Goal: Task Accomplishment & Management: Complete application form

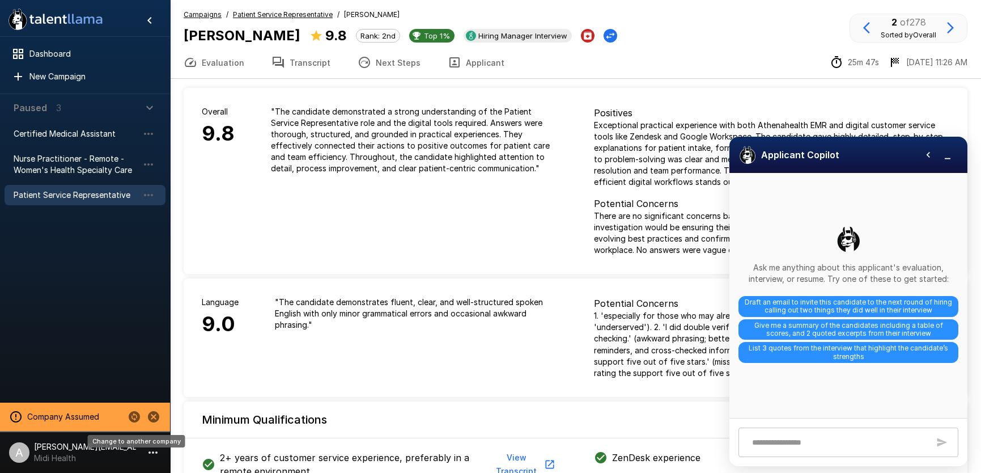
click at [132, 416] on icon "Change to another company" at bounding box center [135, 417] width 14 height 14
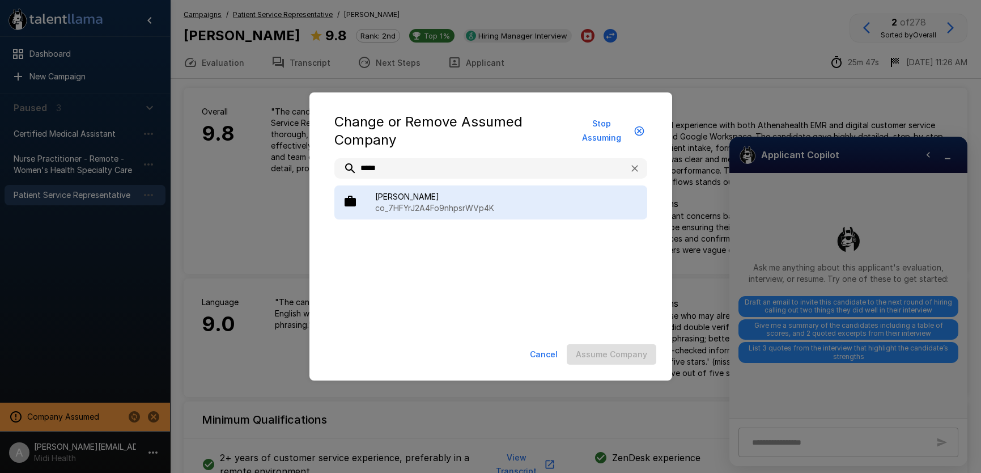
type input "*****"
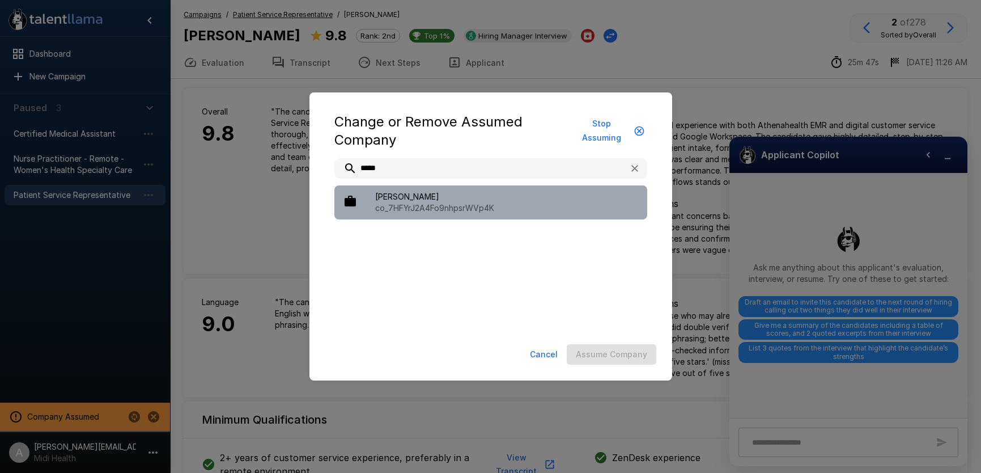
click at [472, 199] on span "[PERSON_NAME]" at bounding box center [506, 196] width 263 height 11
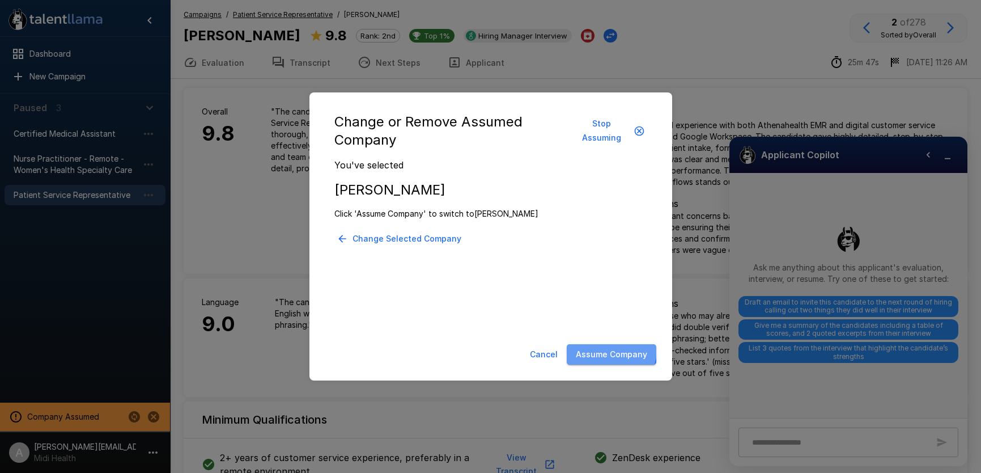
click at [589, 345] on button "Assume Company" at bounding box center [612, 354] width 90 height 21
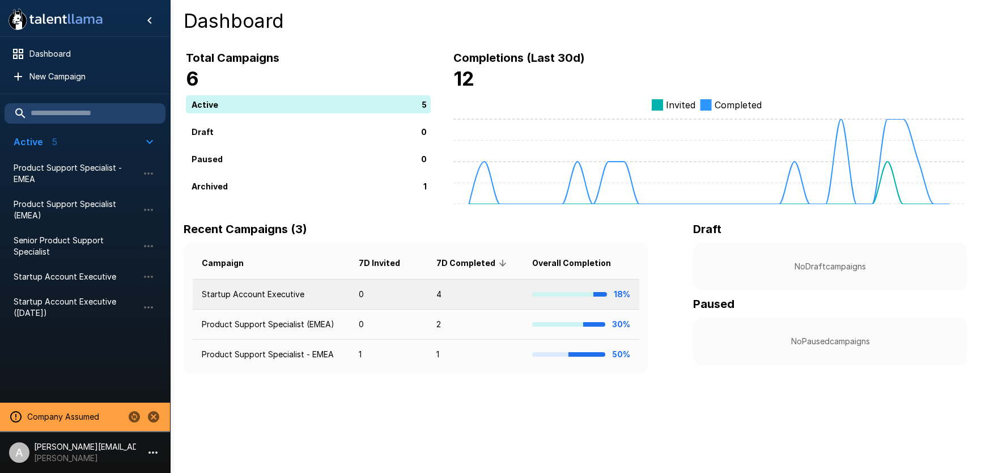
click at [340, 298] on td "Startup Account Executive" at bounding box center [271, 294] width 157 height 30
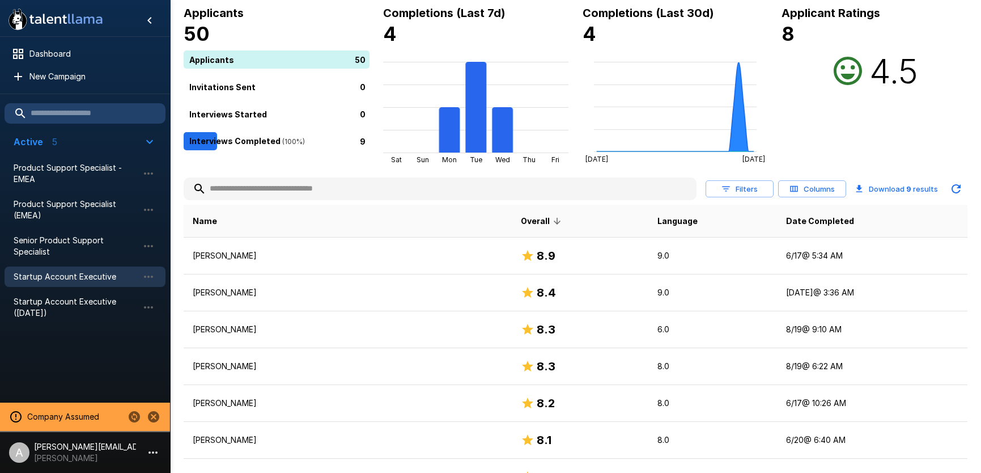
scroll to position [116, 0]
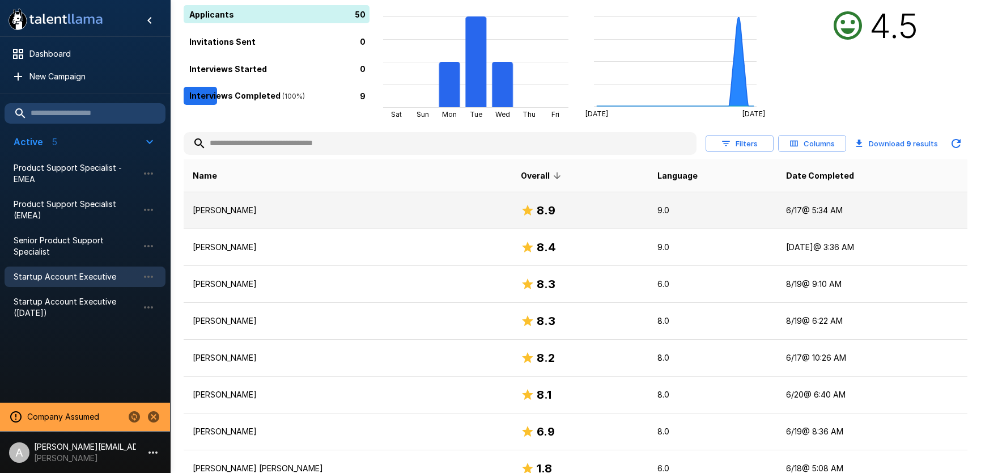
click at [521, 207] on div "8.9" at bounding box center [580, 210] width 118 height 18
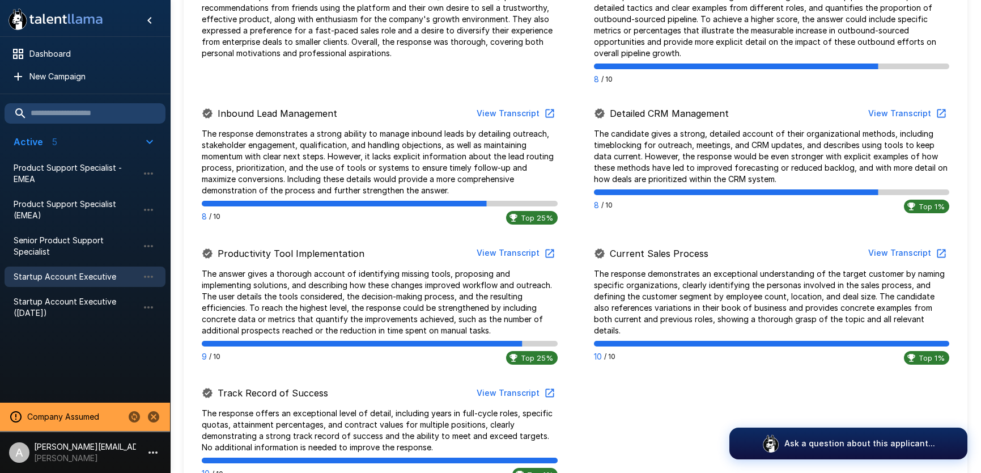
scroll to position [635, 0]
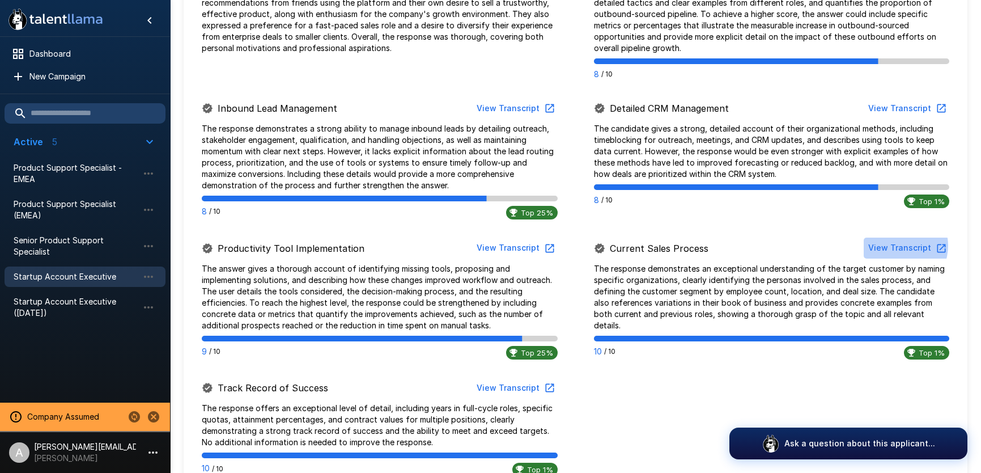
click at [899, 245] on button "View Transcript" at bounding box center [907, 248] width 86 height 21
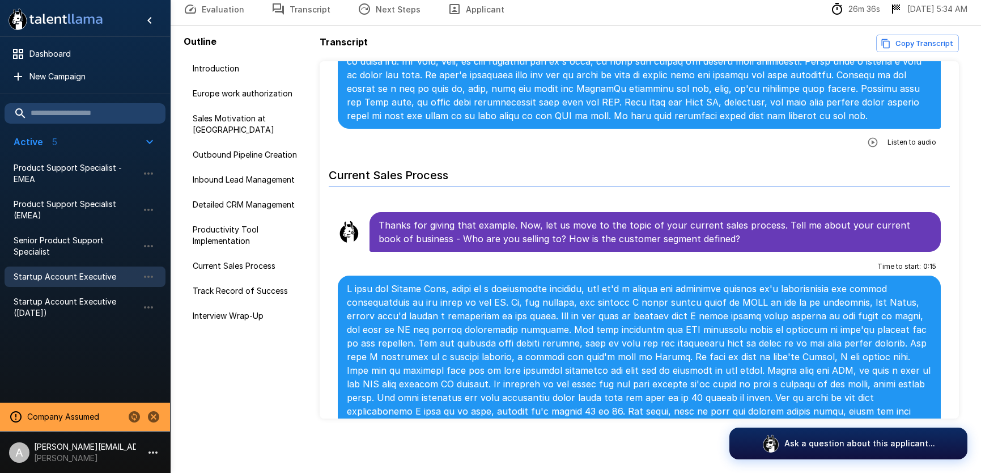
scroll to position [2561, 0]
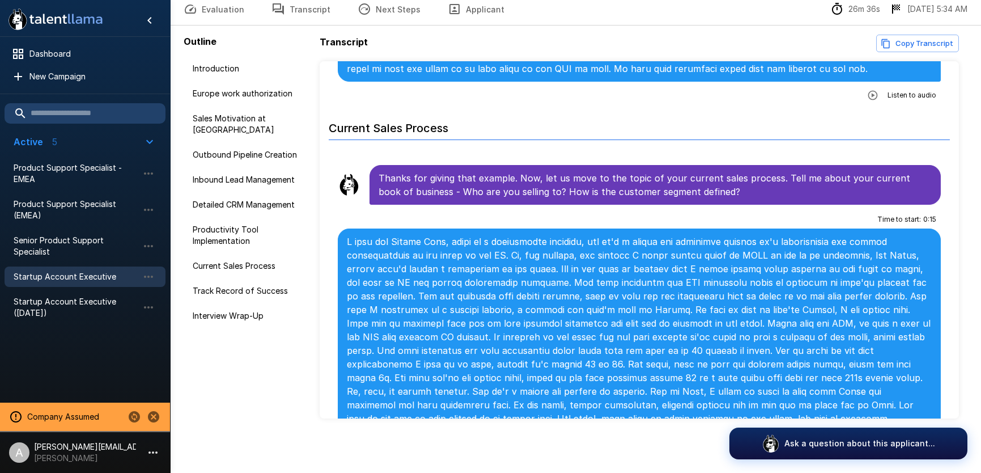
click at [870, 441] on icon "button" at bounding box center [873, 446] width 10 height 10
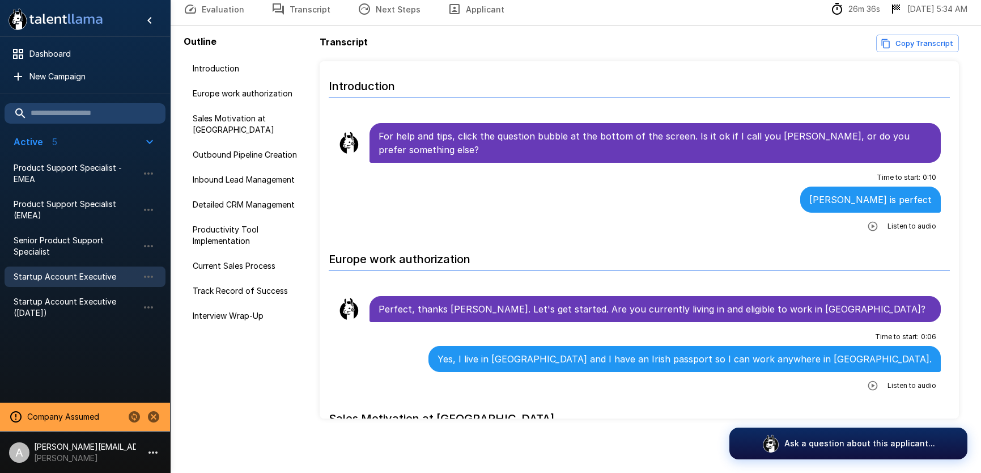
scroll to position [0, 0]
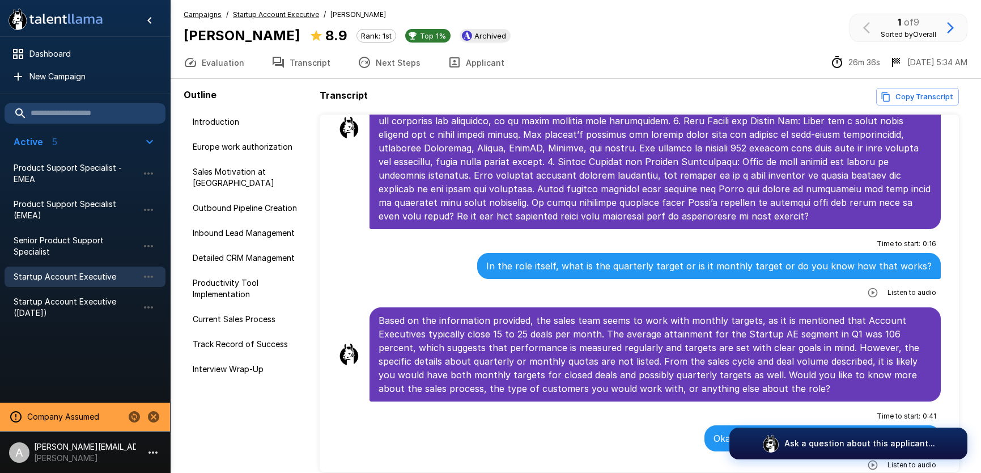
scroll to position [53, 0]
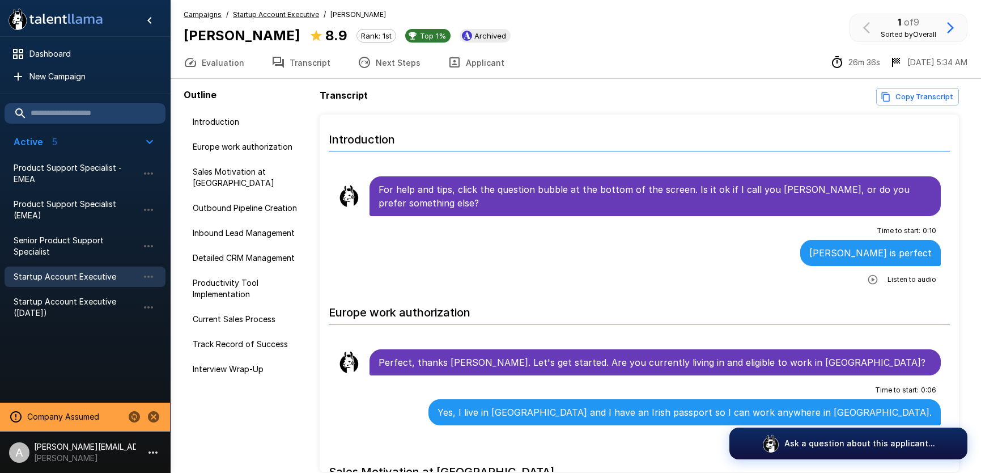
click at [275, 12] on u "Startup Account Executive" at bounding box center [276, 14] width 86 height 9
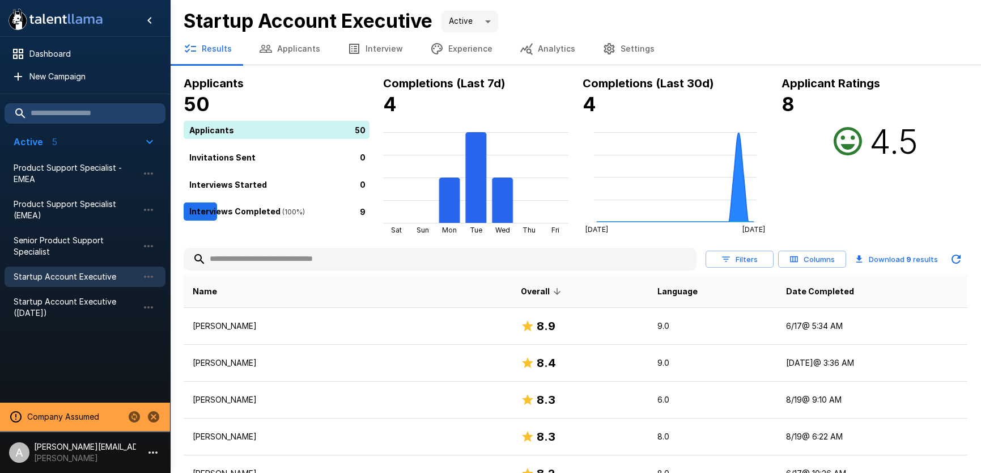
click at [516, 39] on button "Analytics" at bounding box center [547, 49] width 83 height 32
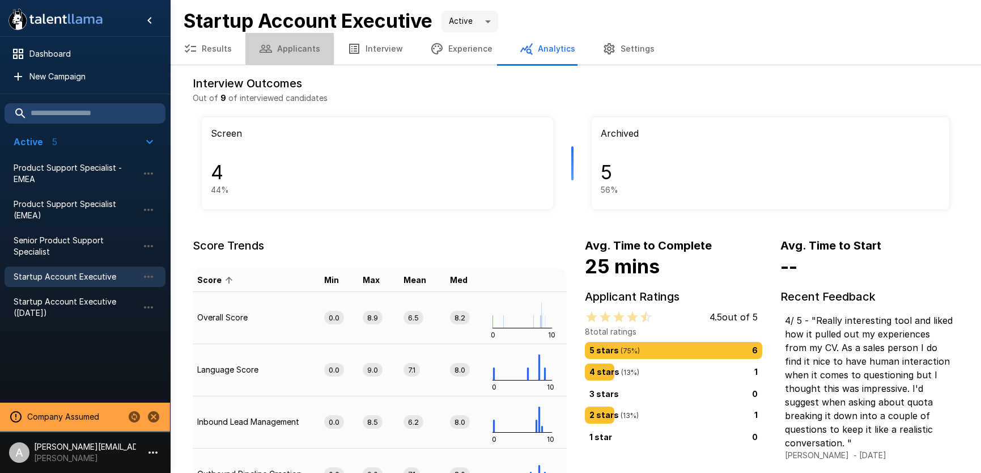
click at [313, 57] on button "Applicants" at bounding box center [289, 49] width 88 height 32
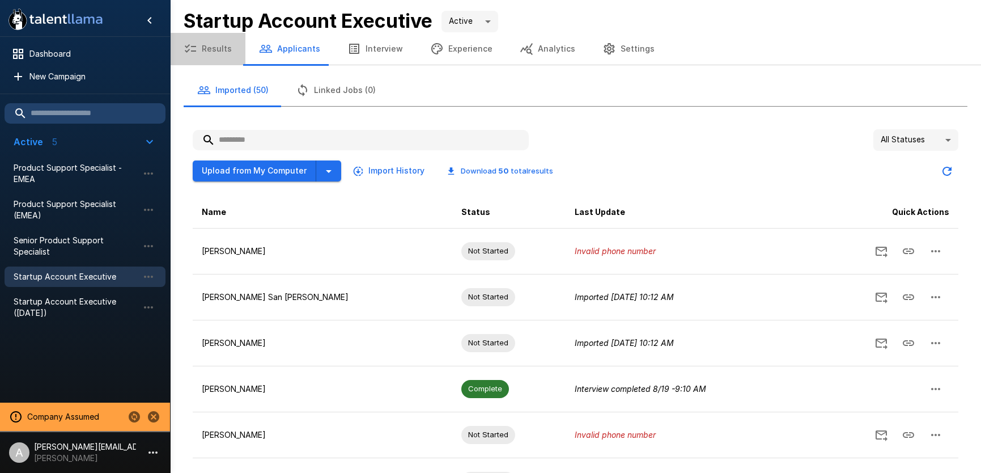
click at [210, 50] on button "Results" at bounding box center [207, 49] width 75 height 32
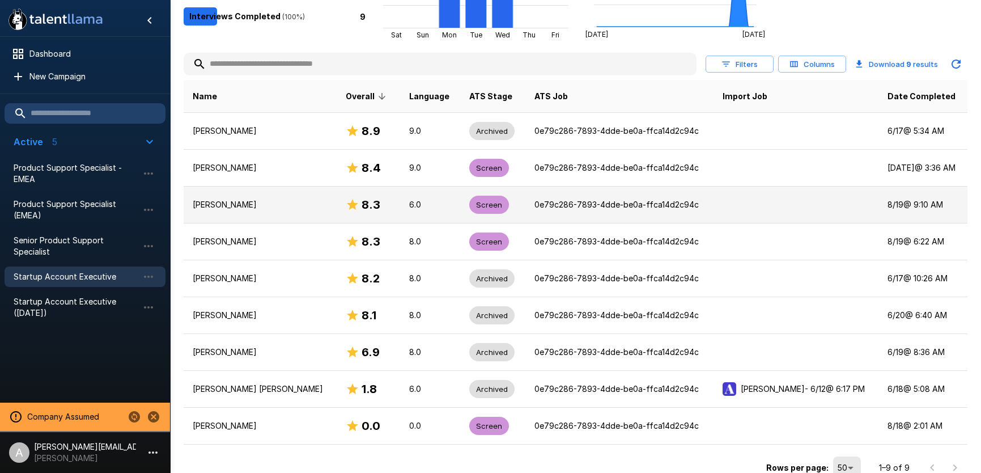
scroll to position [205, 0]
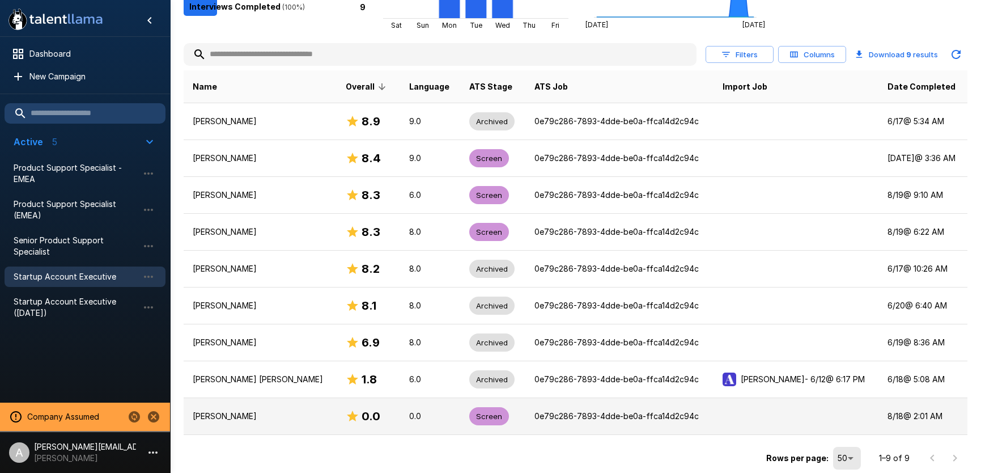
click at [550, 414] on p "0e79c286-7893-4dde-be0a-ffca14d2c94c" at bounding box center [620, 415] width 170 height 11
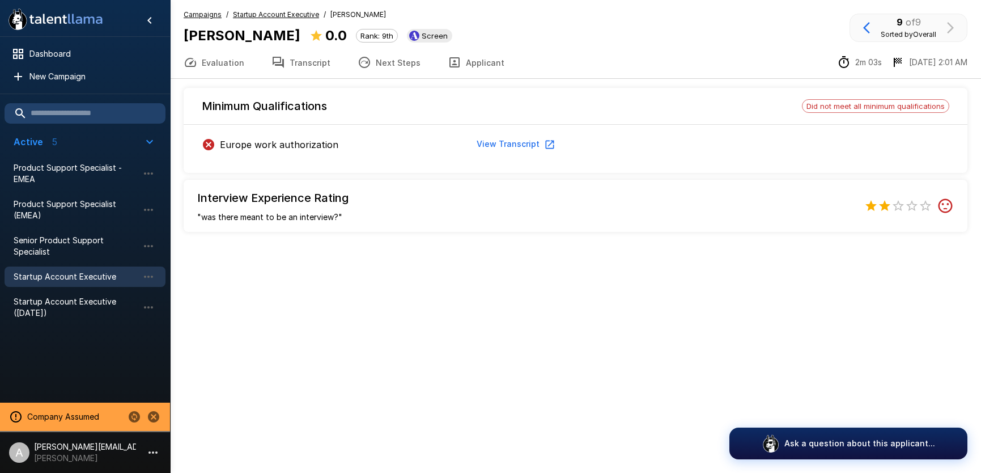
click at [287, 16] on u "Startup Account Executive" at bounding box center [276, 14] width 86 height 9
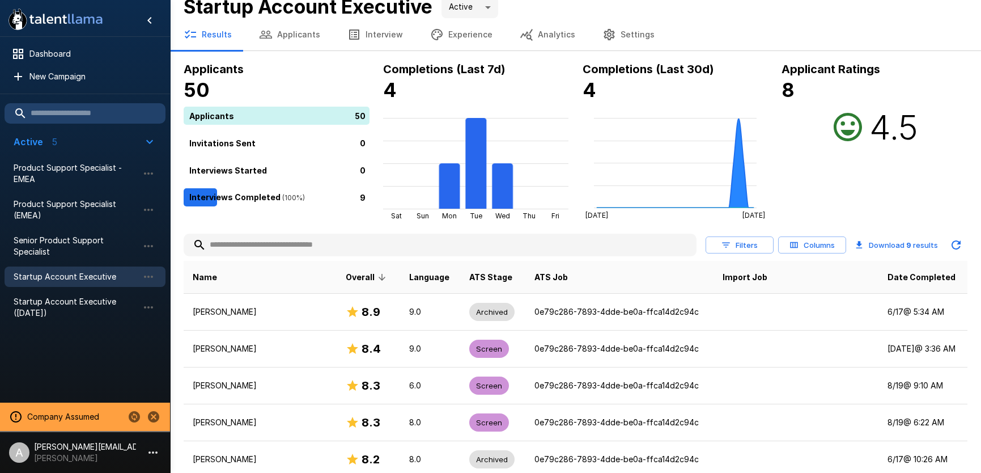
scroll to position [9, 0]
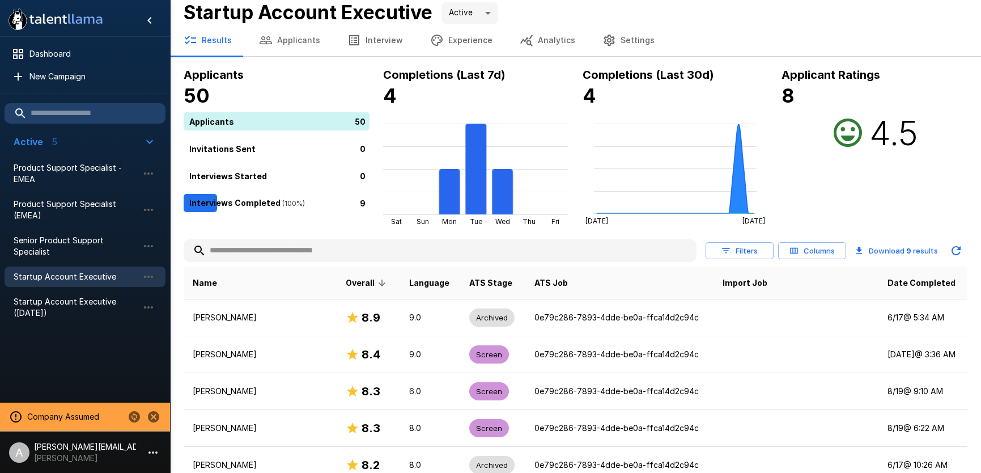
click at [299, 40] on button "Applicants" at bounding box center [289, 40] width 88 height 32
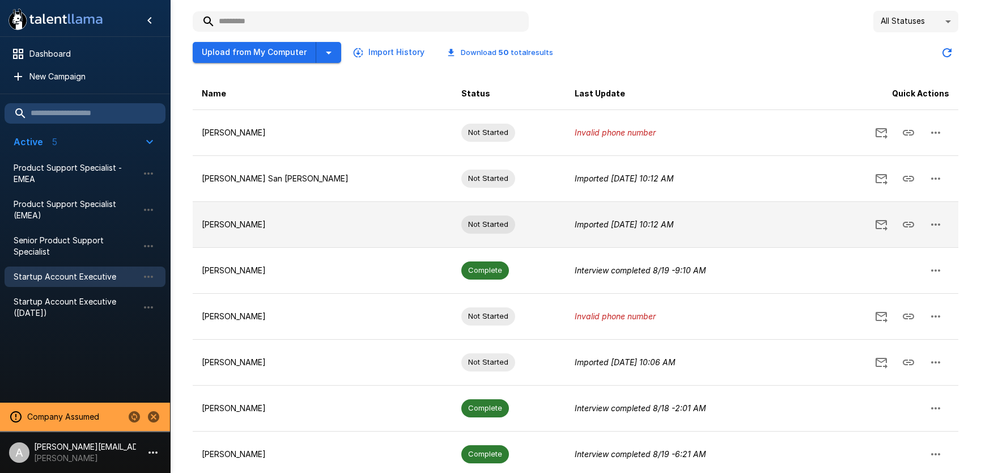
scroll to position [111, 0]
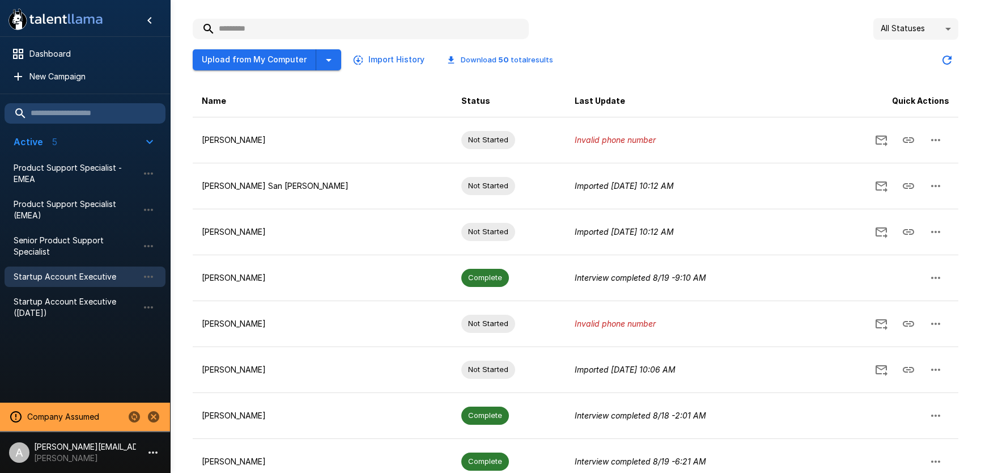
click at [905, 43] on div "Upload from My Computer Import History Download 50 total results" at bounding box center [576, 56] width 766 height 32
click at [901, 35] on body ".st0{fill:#FFFFFF;} .st1{fill:#76a4ed;} Dashboard New Campaign Active 5 Product…" at bounding box center [490, 125] width 981 height 473
click at [834, 50] on div at bounding box center [490, 236] width 981 height 473
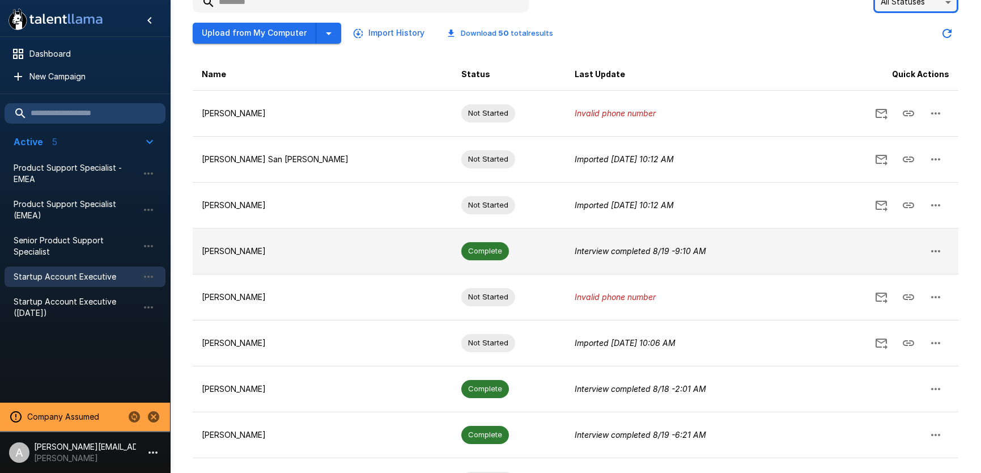
scroll to position [261, 0]
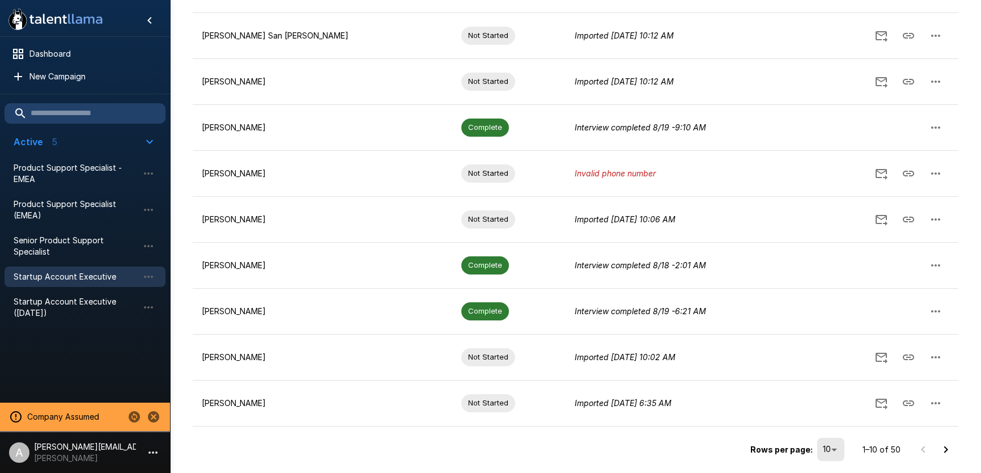
click at [831, 432] on li "50" at bounding box center [831, 428] width 33 height 20
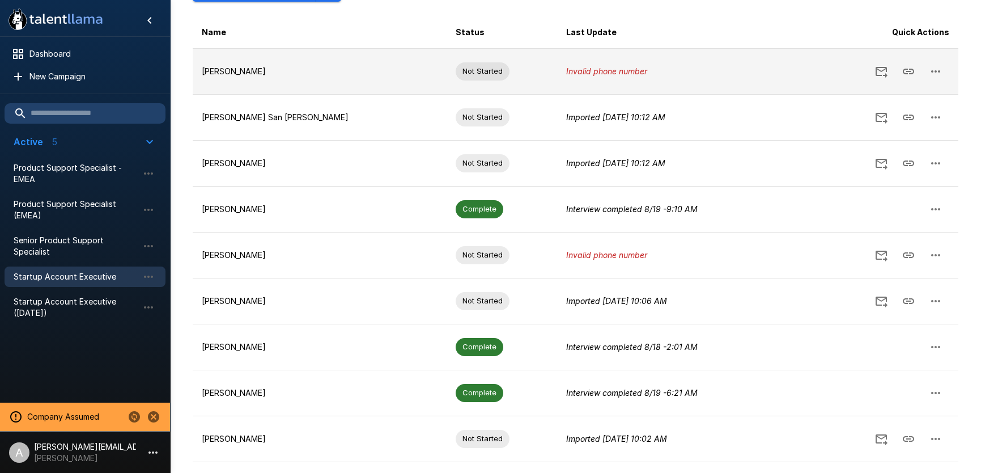
scroll to position [0, 0]
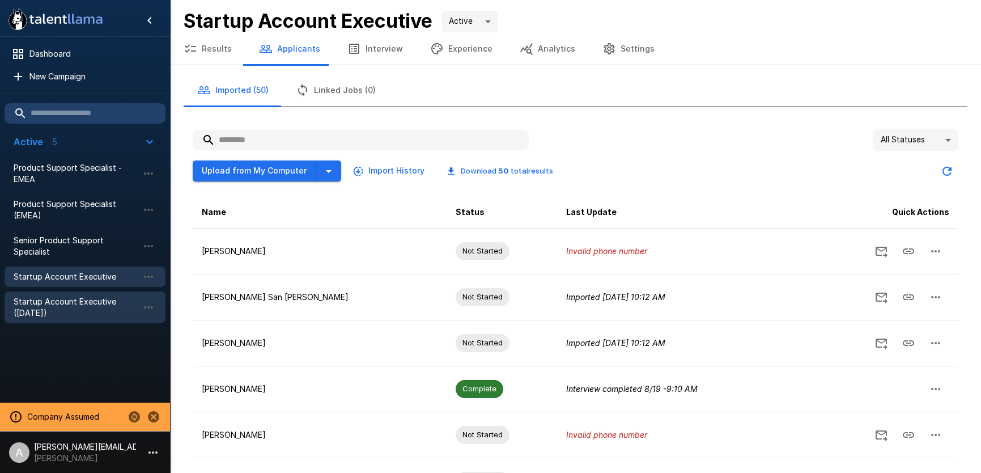
click at [83, 306] on span "Startup Account Executive ([DATE])" at bounding box center [76, 307] width 125 height 23
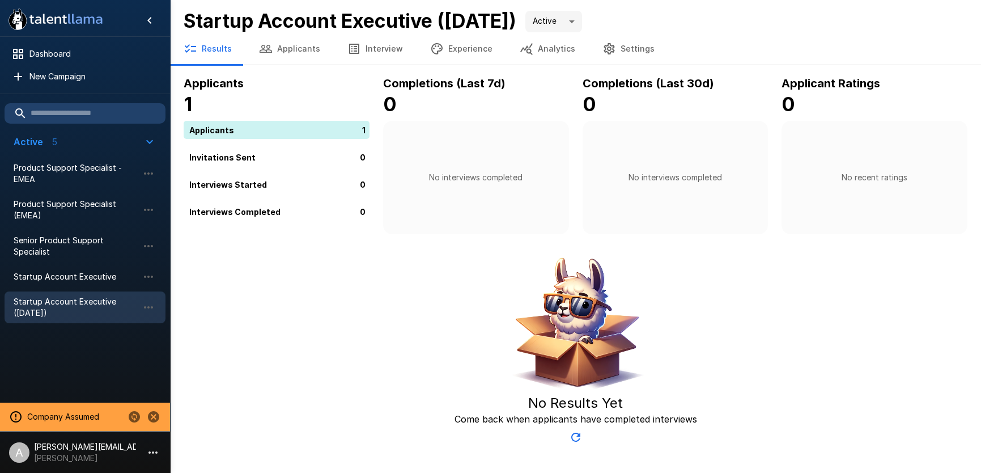
click at [299, 50] on button "Applicants" at bounding box center [289, 49] width 88 height 32
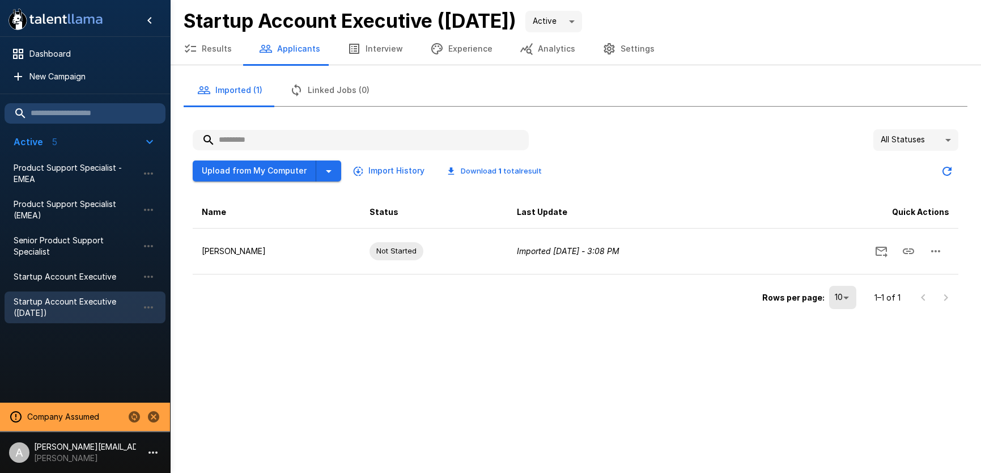
click at [348, 49] on icon "button" at bounding box center [355, 49] width 14 height 14
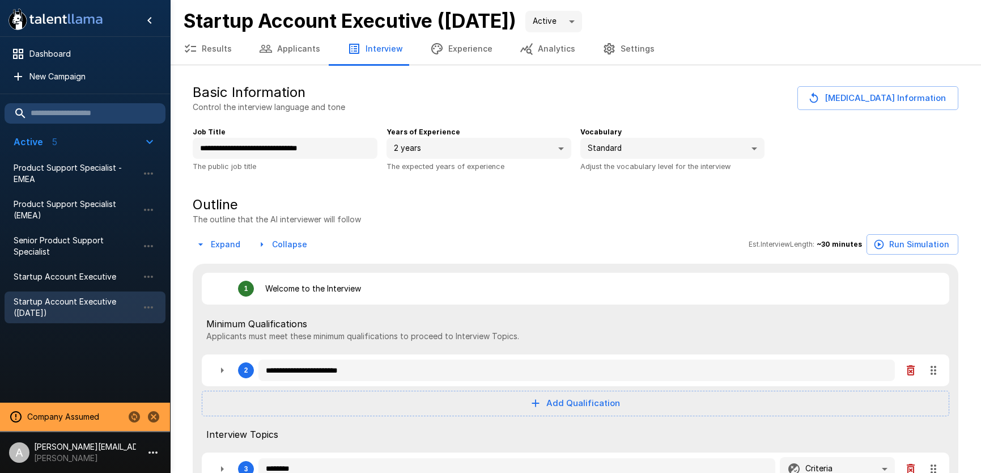
type textarea "*"
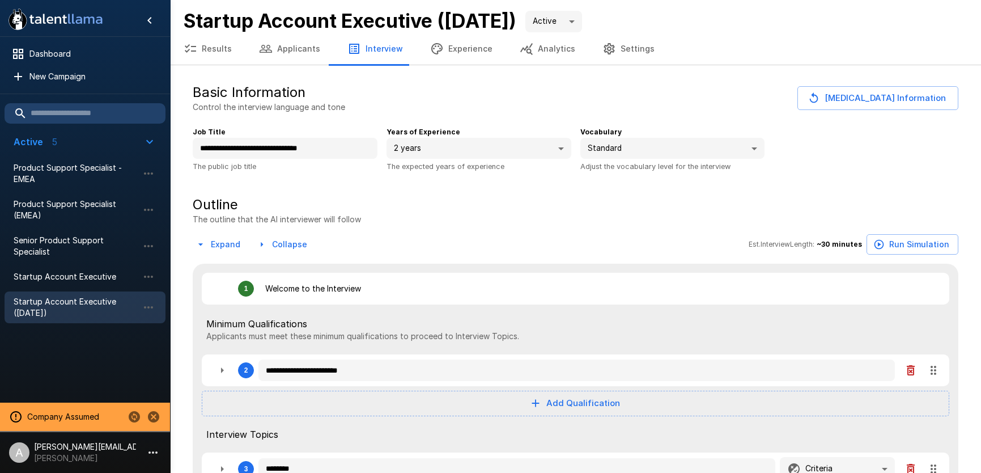
type textarea "*"
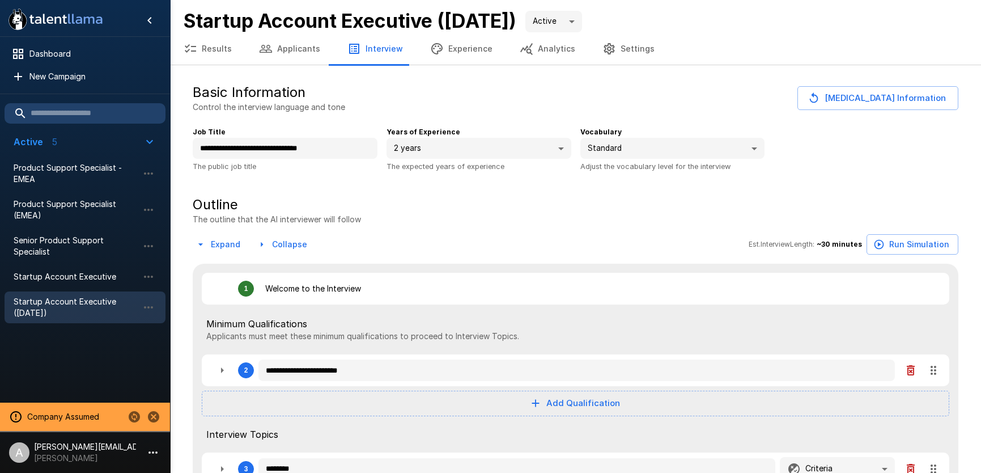
type textarea "*"
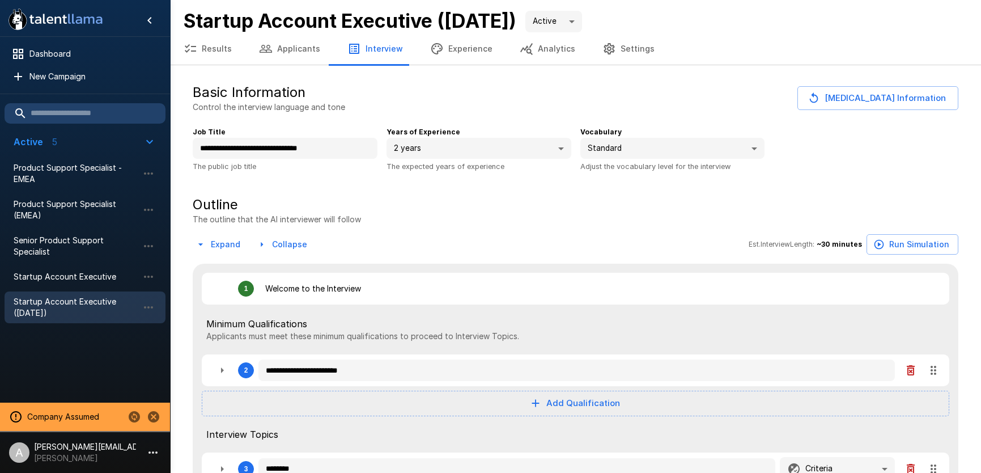
type textarea "*"
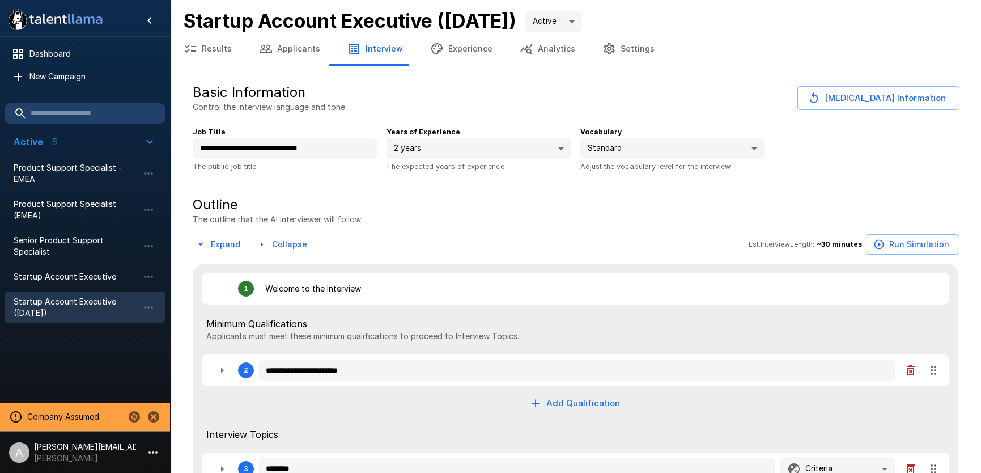
type textarea "*"
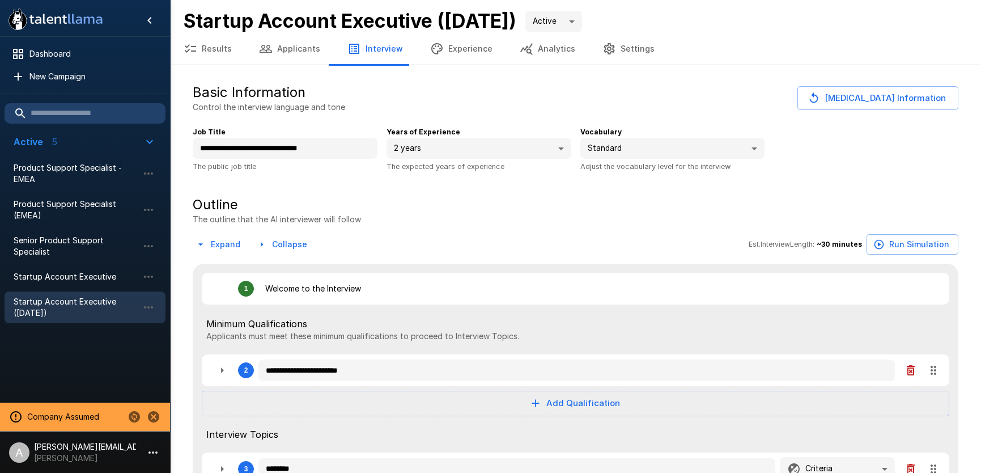
type textarea "*"
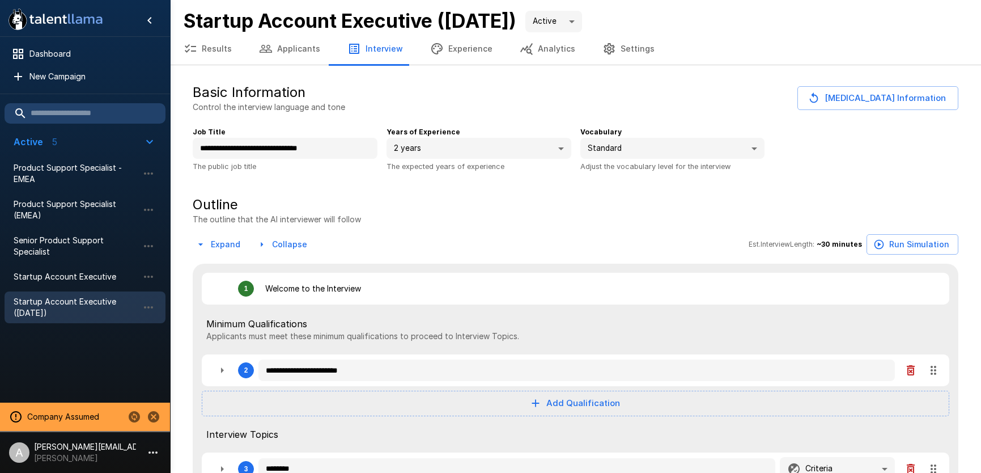
type textarea "*"
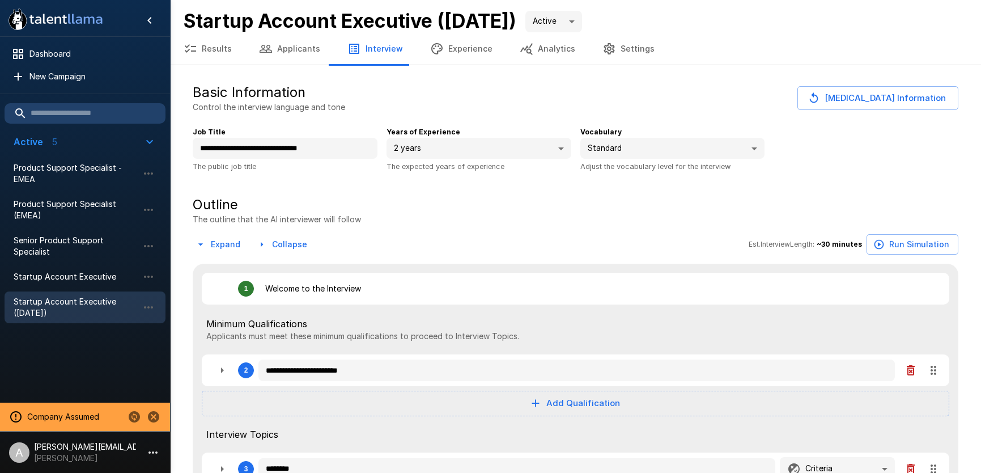
type textarea "*"
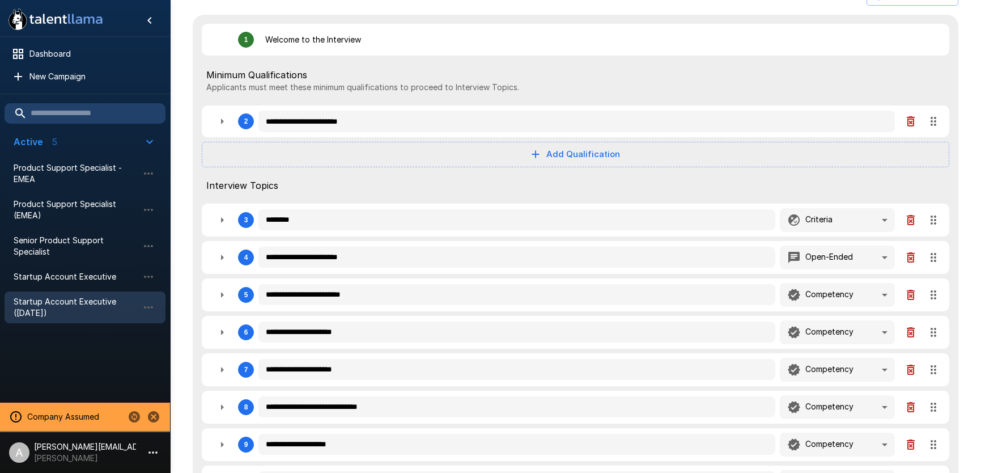
scroll to position [256, 0]
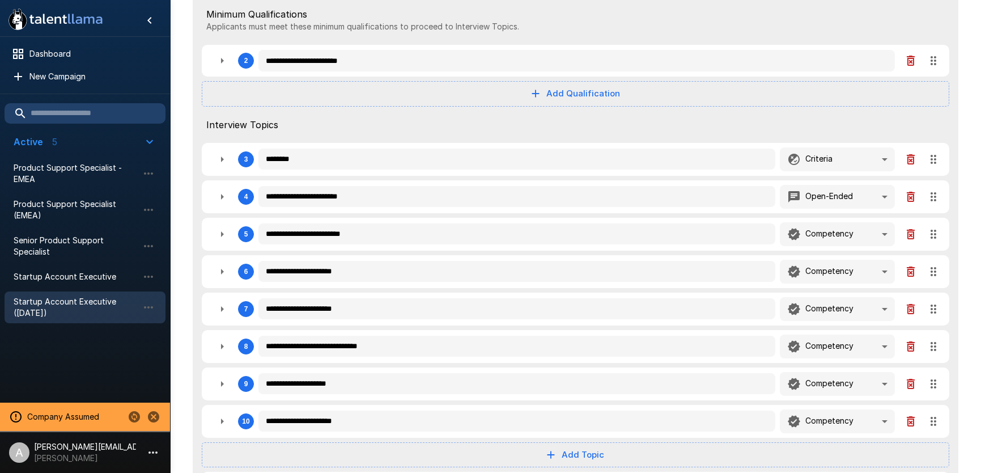
type textarea "*"
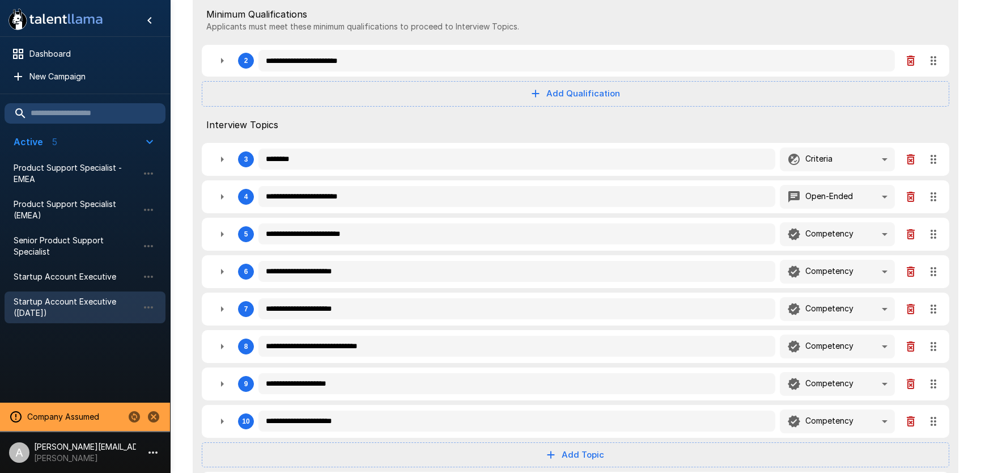
type textarea "*"
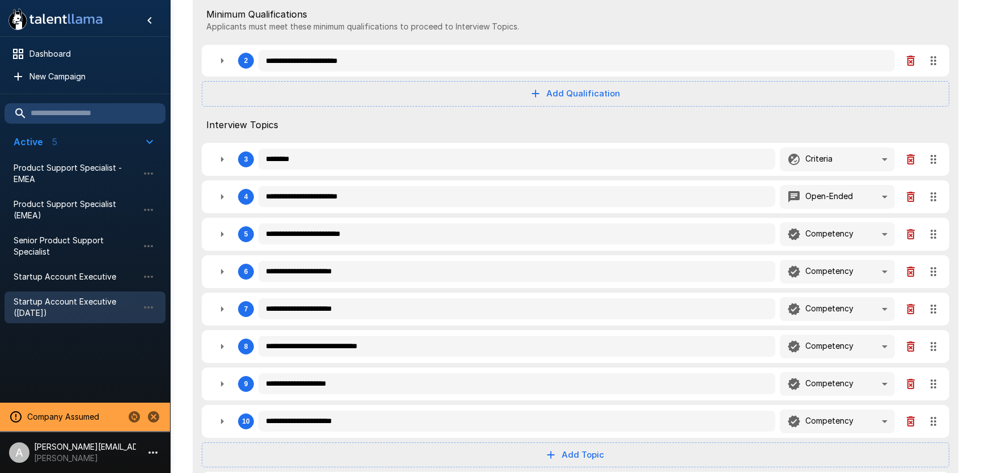
type textarea "*"
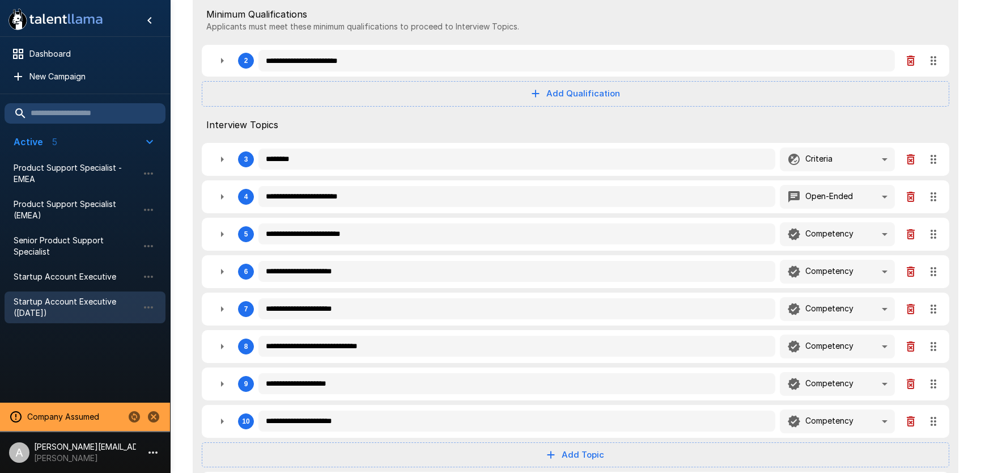
type textarea "*"
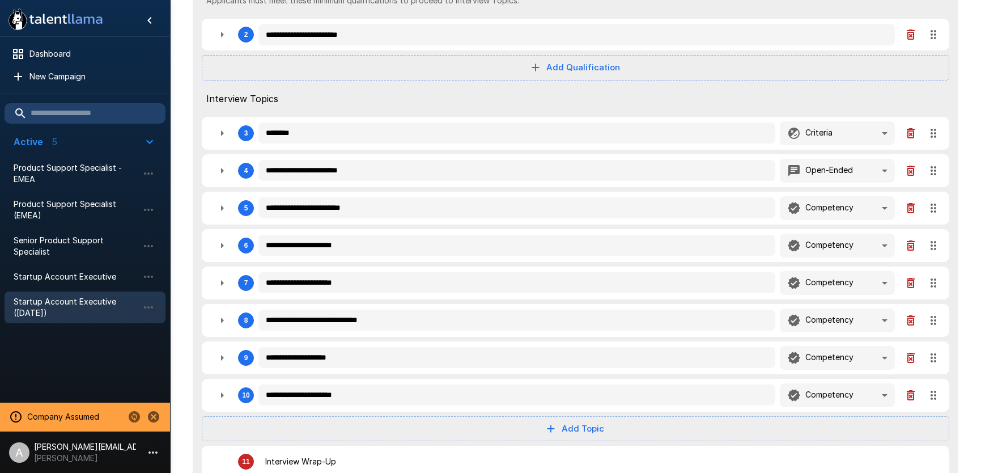
type textarea "*"
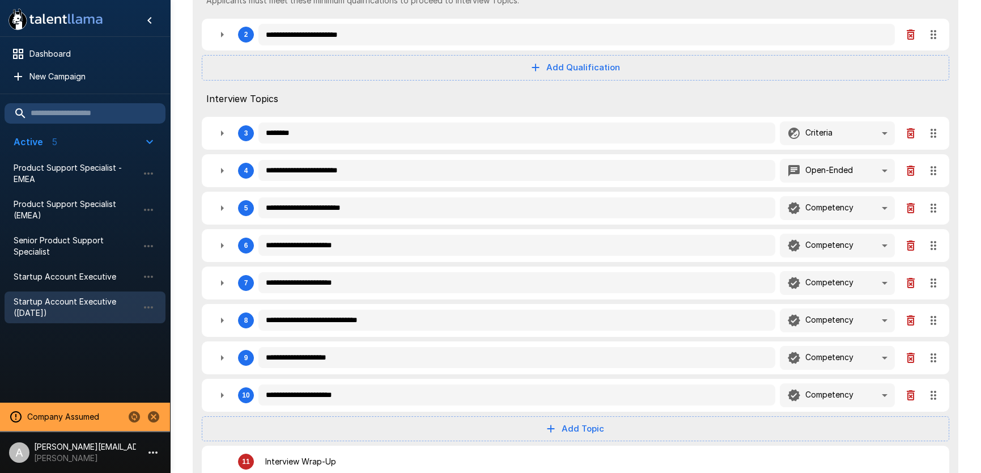
type textarea "*"
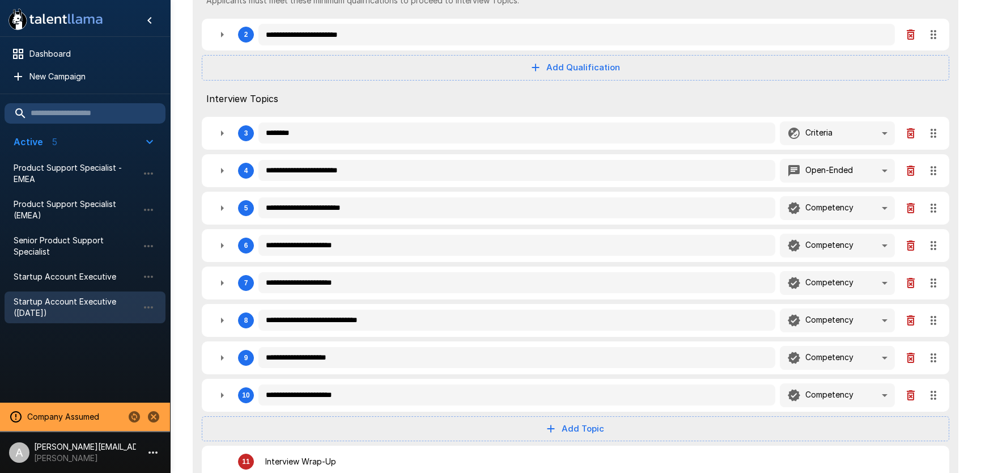
type textarea "*"
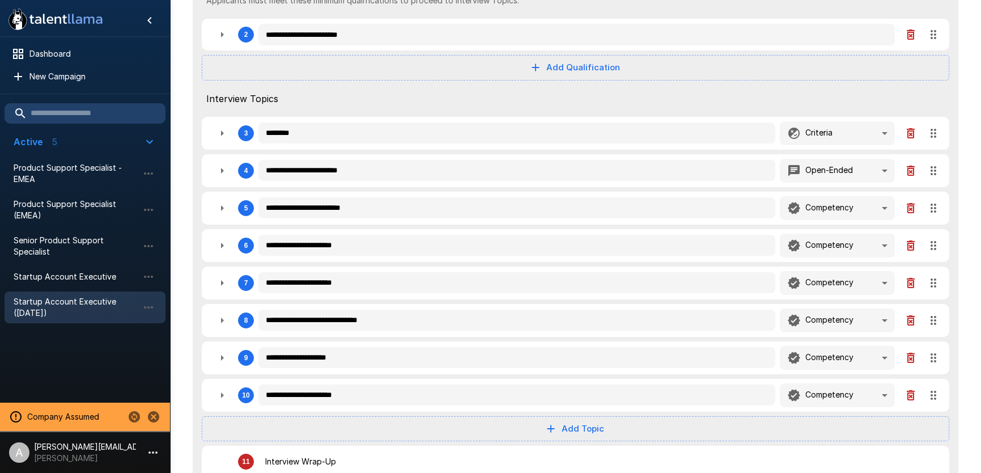
type textarea "*"
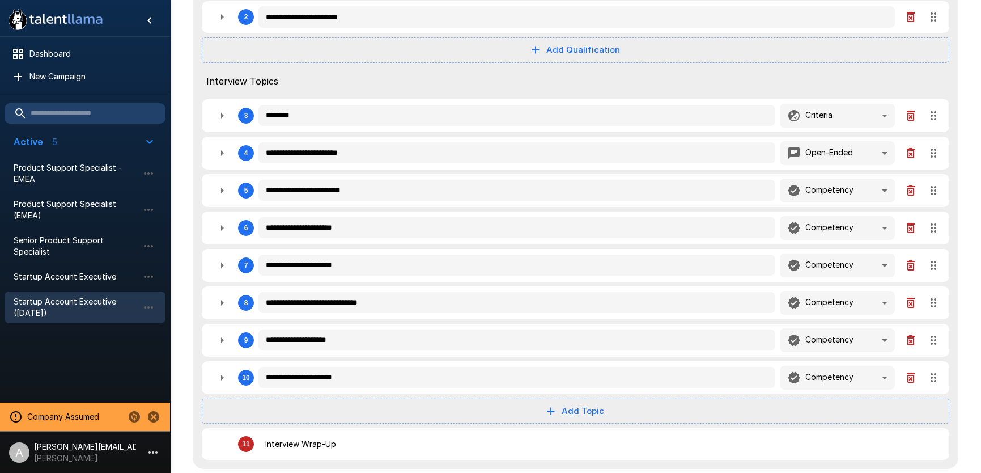
scroll to position [364, 0]
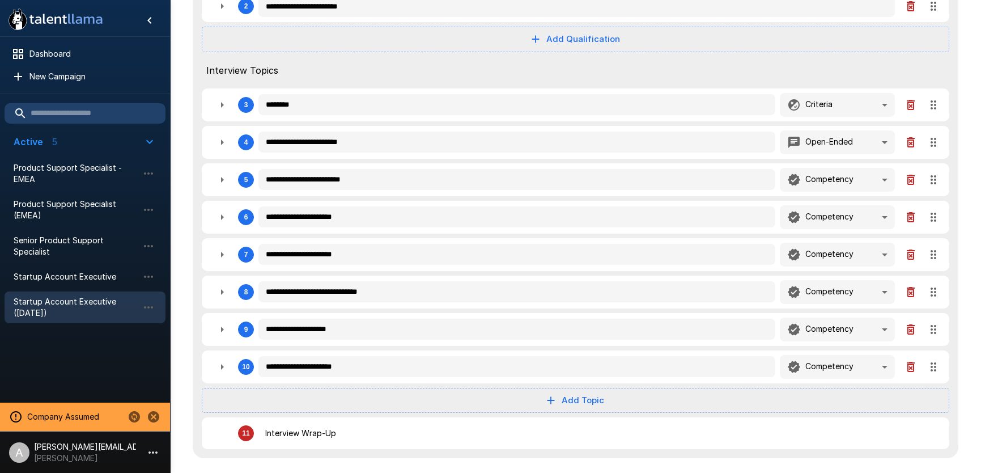
type textarea "*"
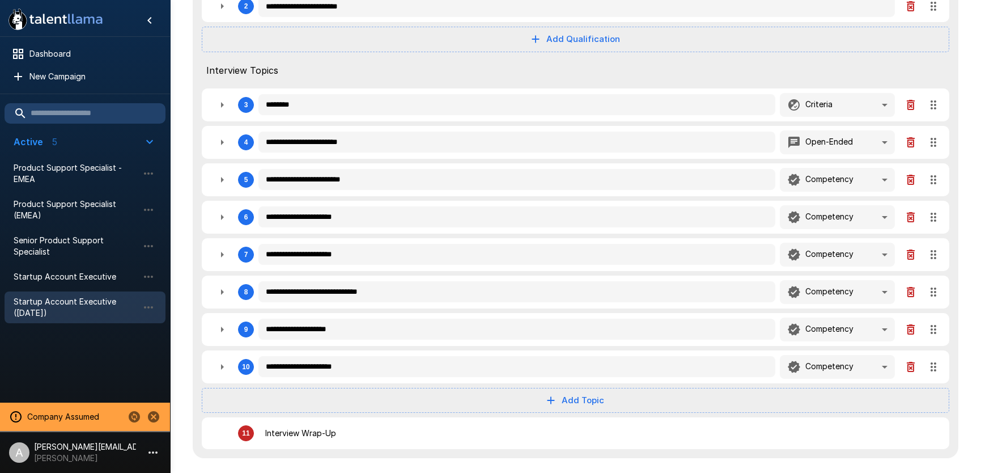
type textarea "*"
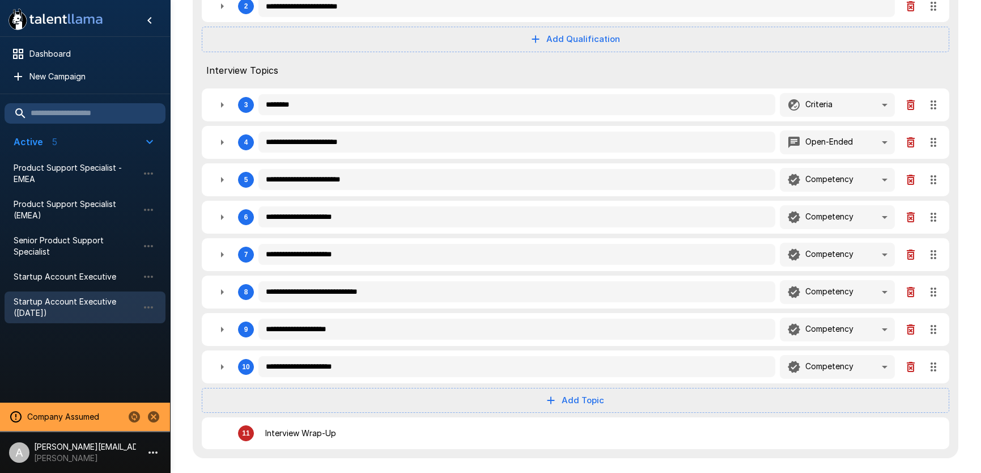
type textarea "*"
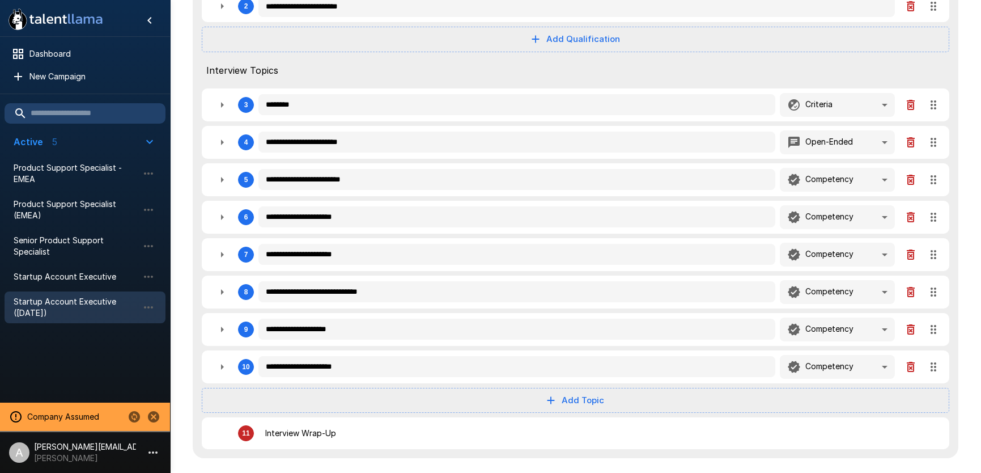
type textarea "*"
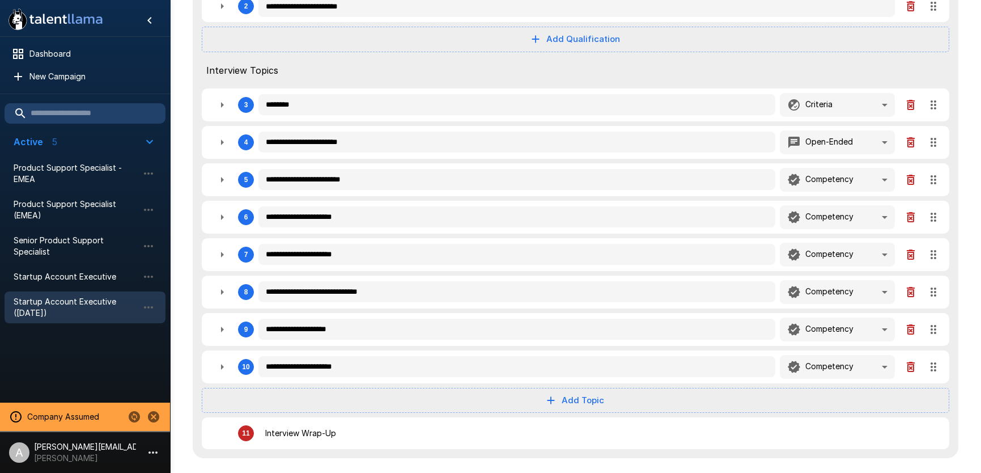
type textarea "*"
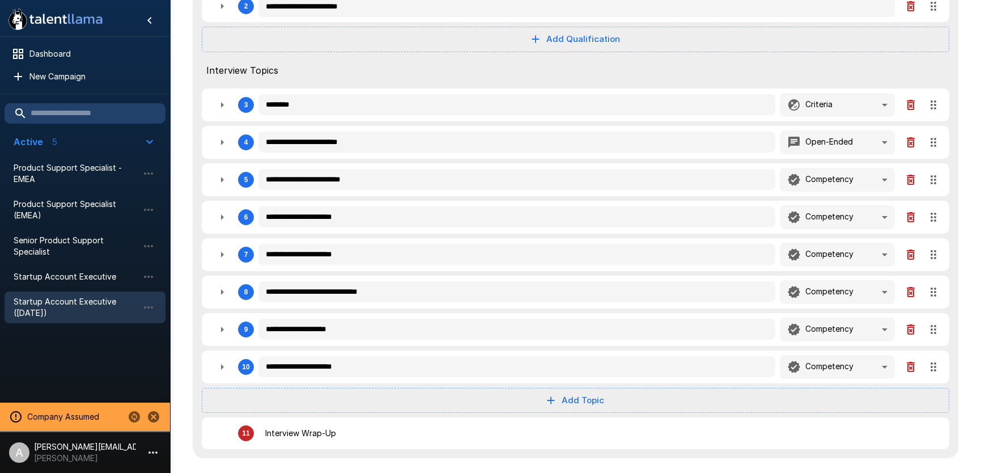
type textarea "*"
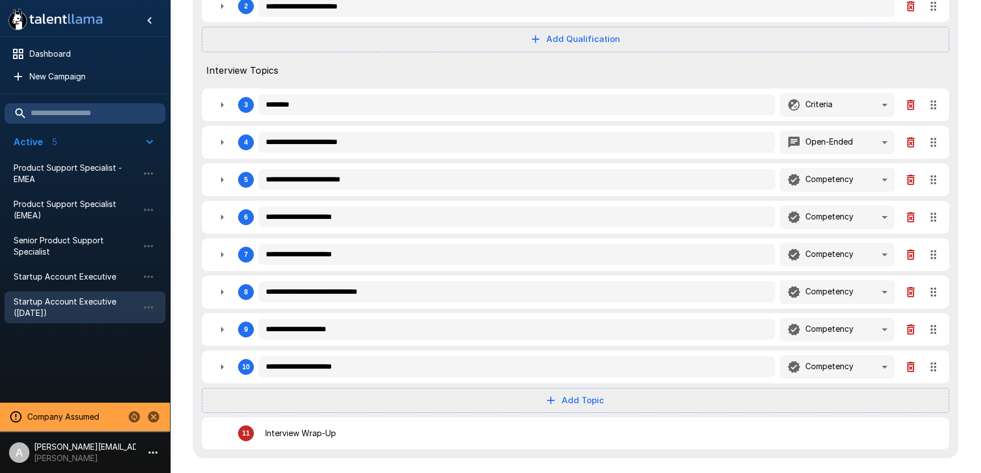
type textarea "*"
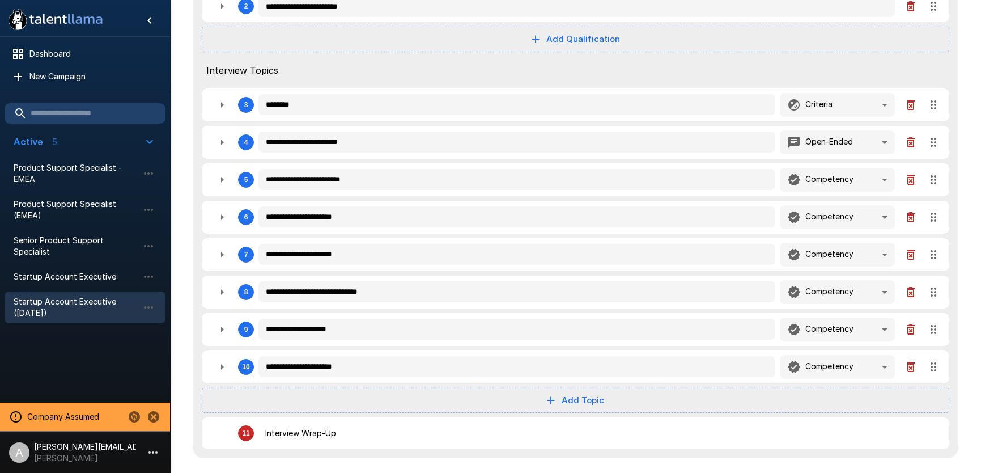
type textarea "*"
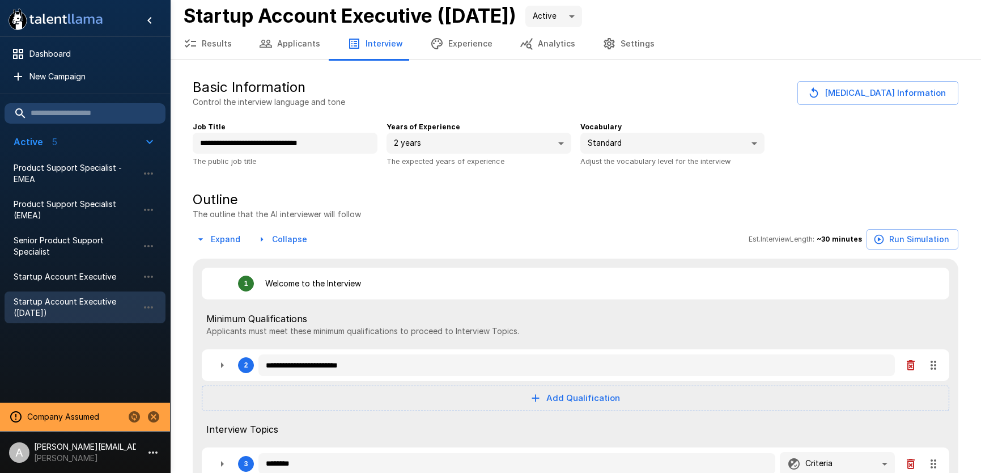
scroll to position [0, 0]
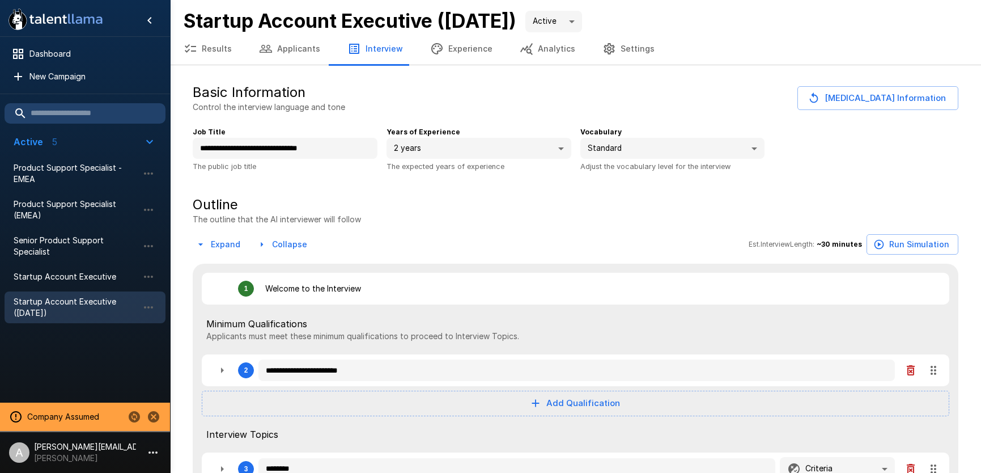
type textarea "*"
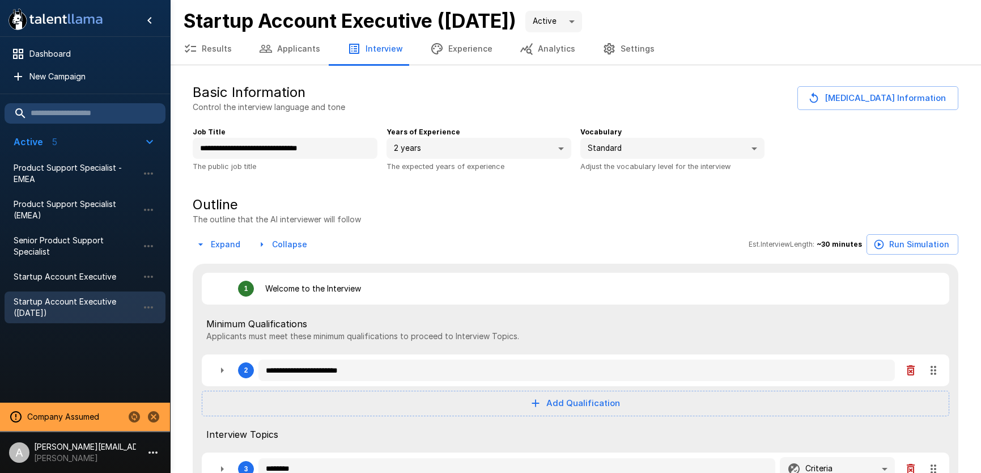
type textarea "*"
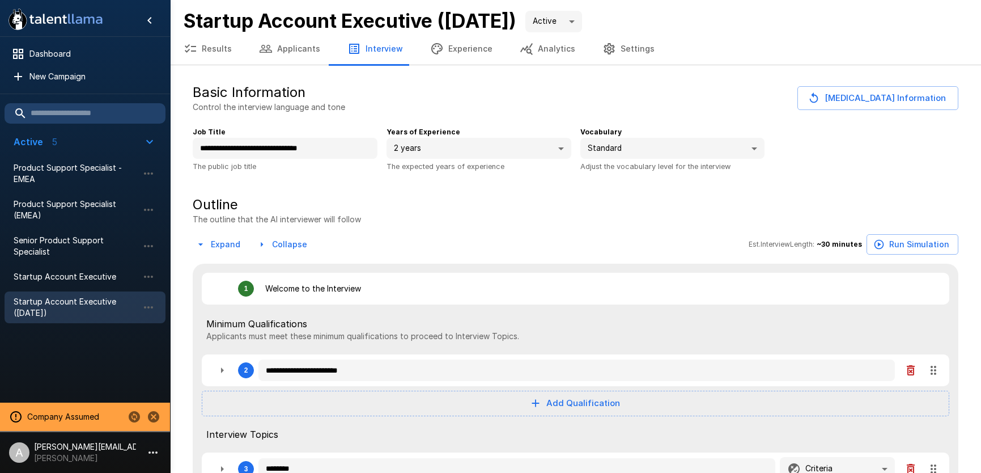
type textarea "*"
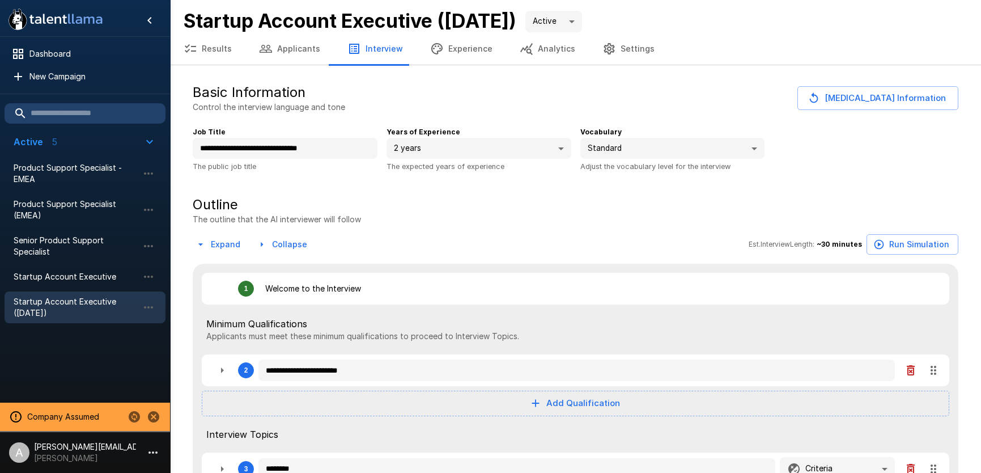
type textarea "*"
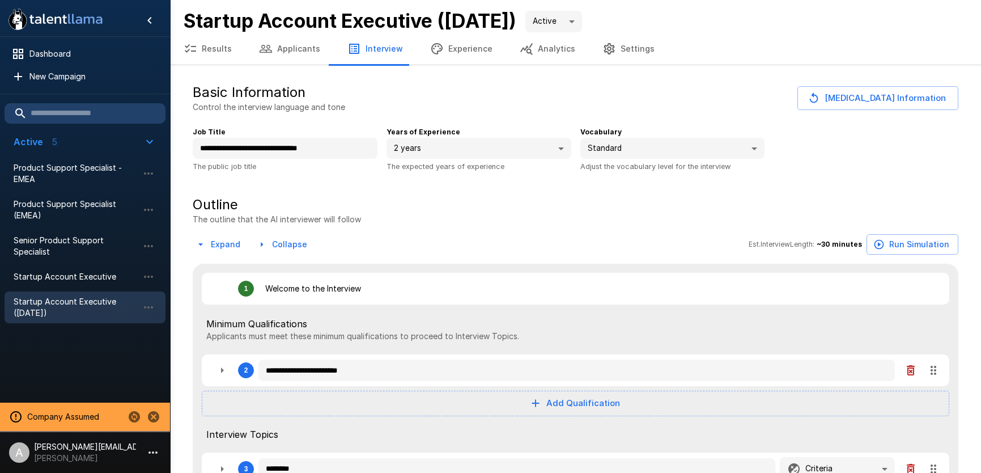
type textarea "*"
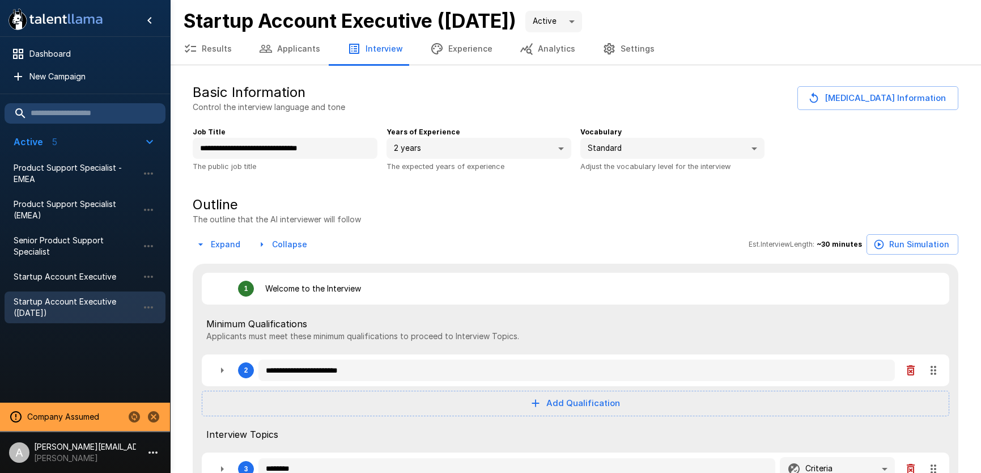
type textarea "*"
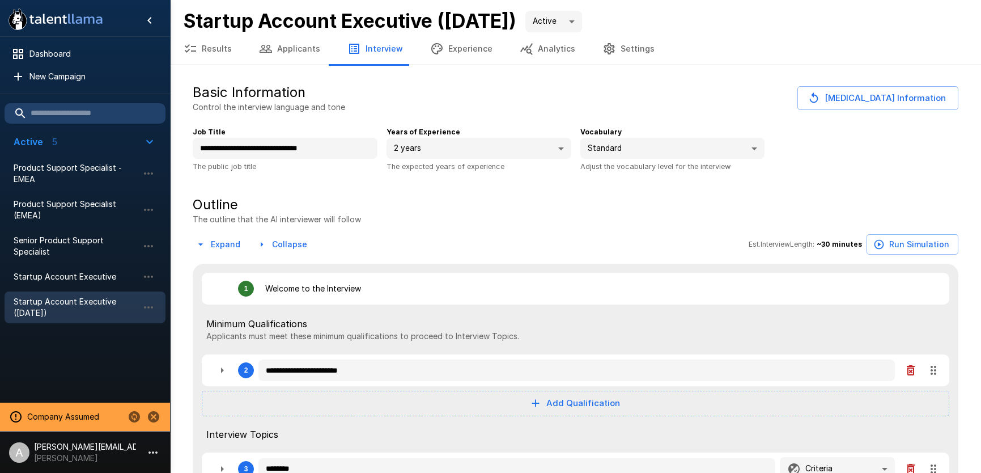
type textarea "*"
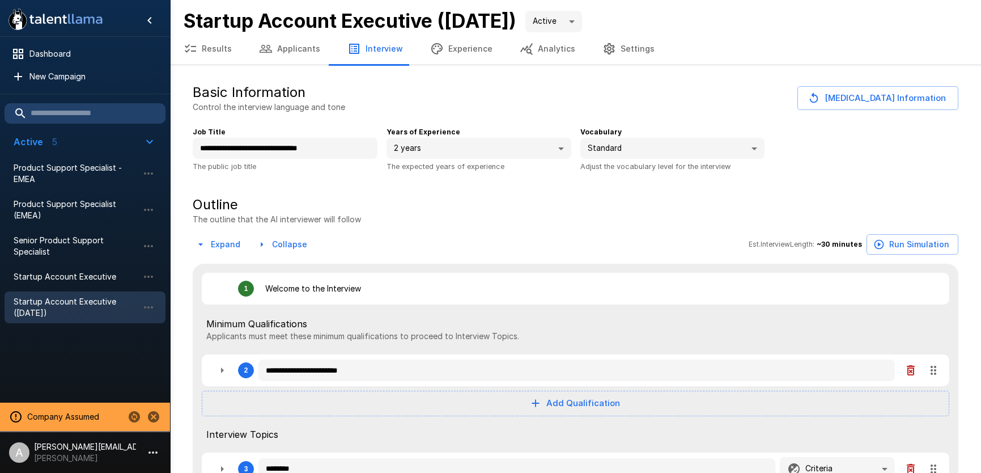
type textarea "*"
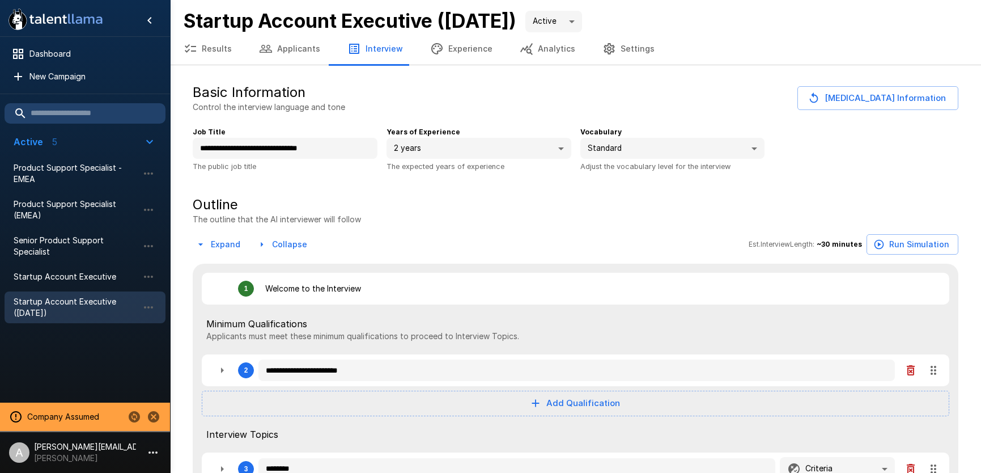
type textarea "*"
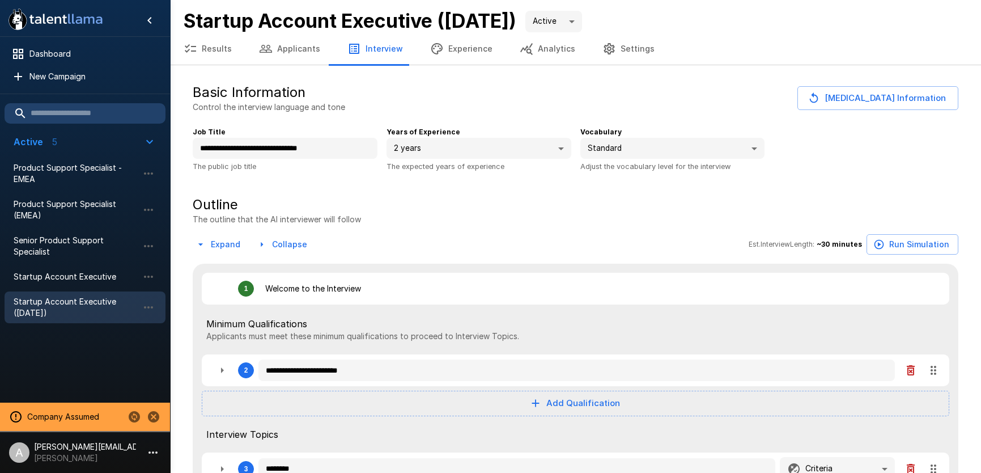
type textarea "*"
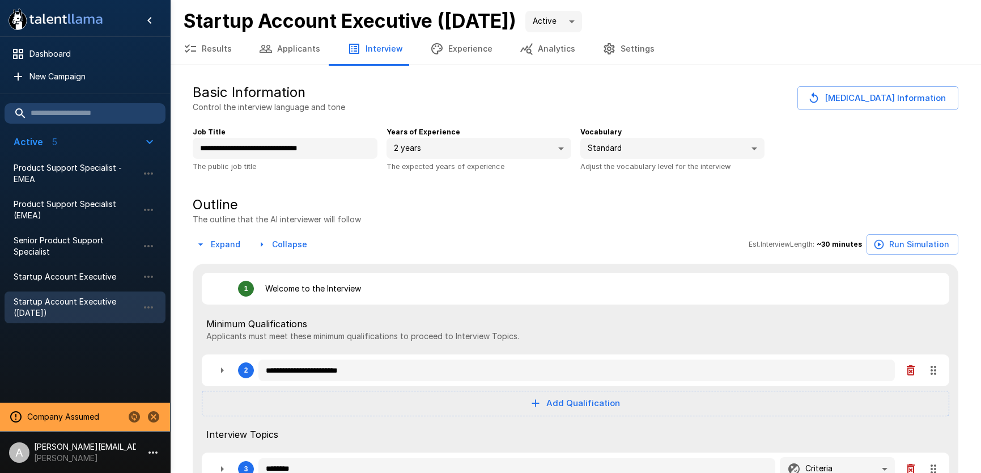
type textarea "*"
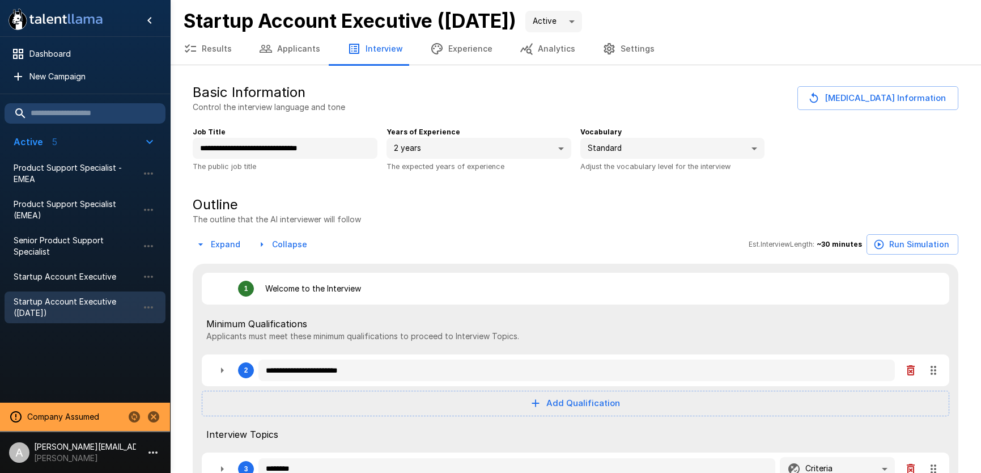
type textarea "*"
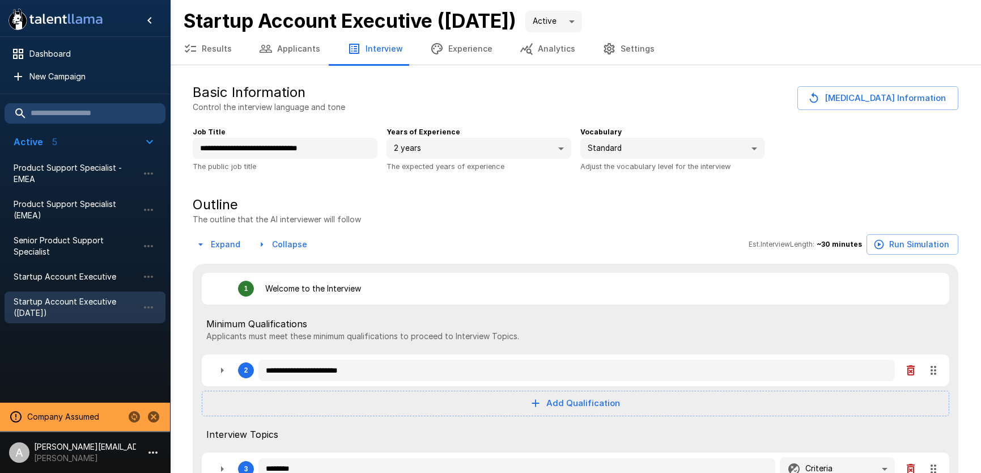
type textarea "*"
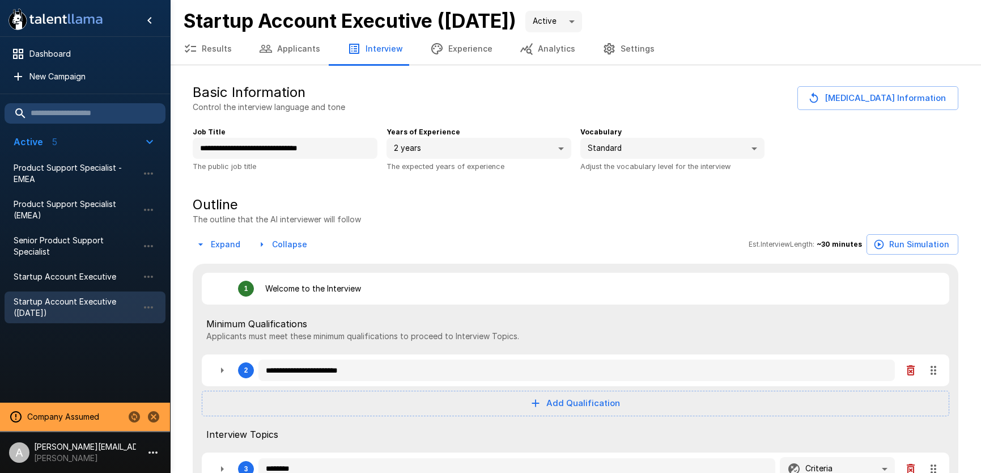
type textarea "*"
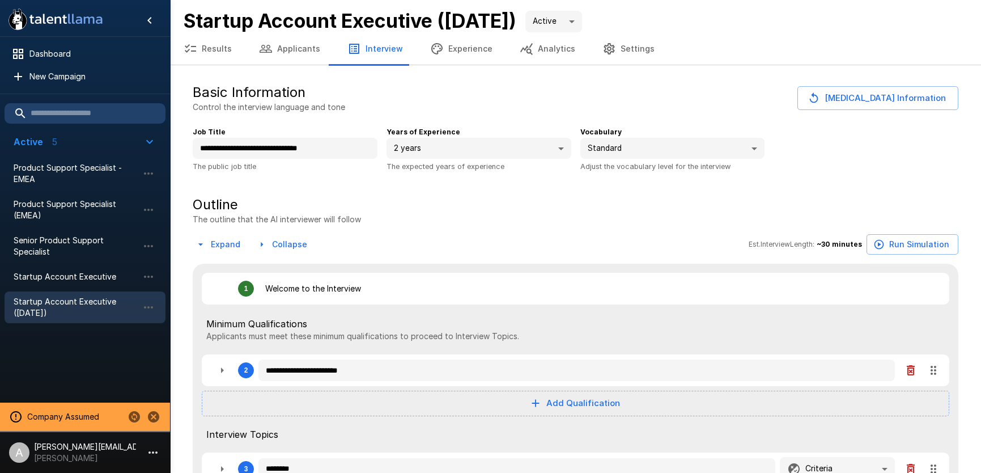
type textarea "*"
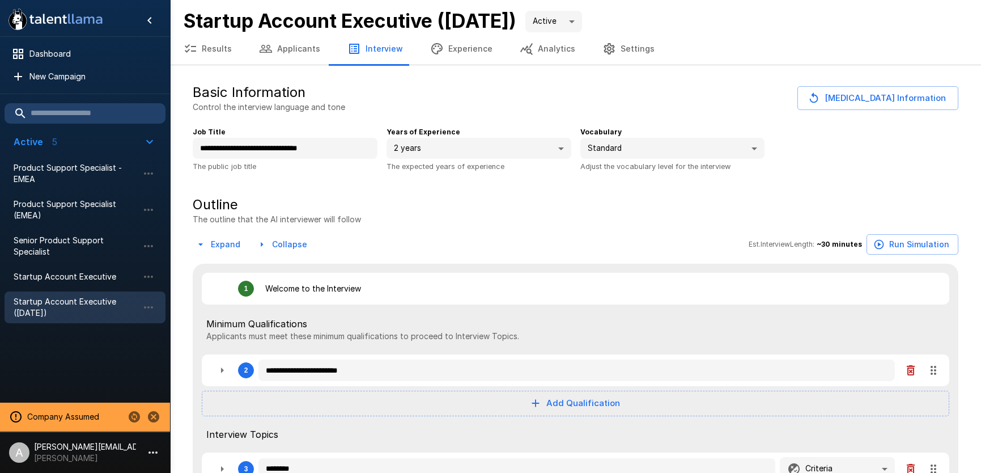
type textarea "*"
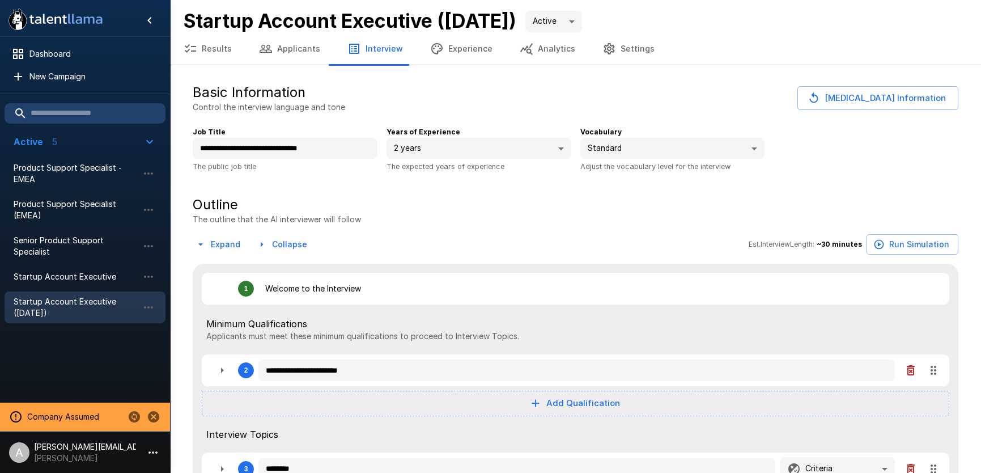
type textarea "*"
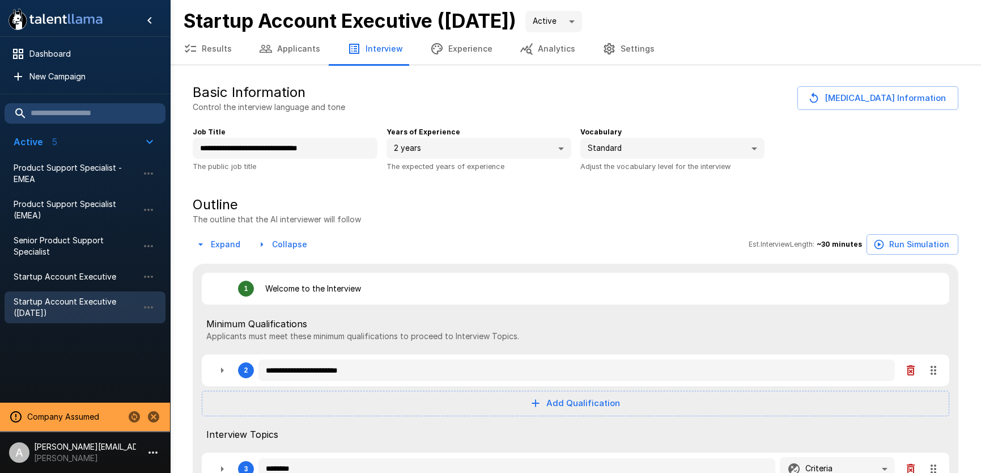
type textarea "*"
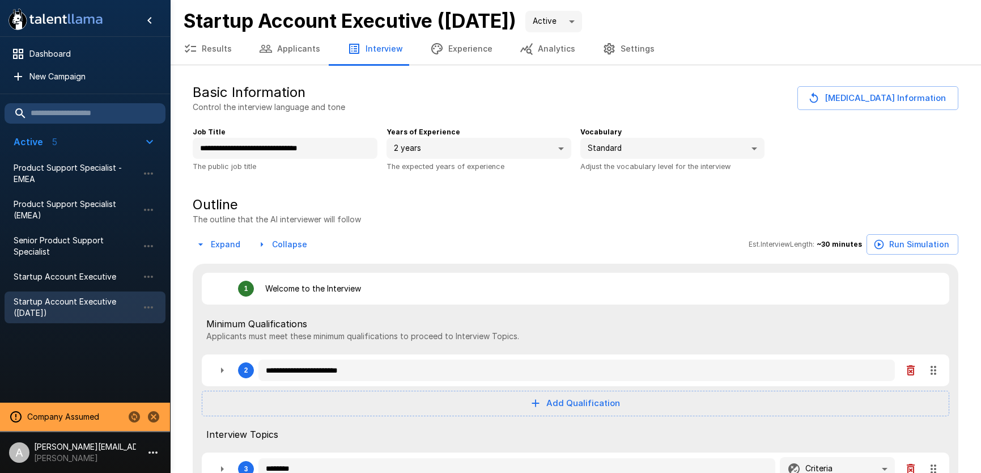
type textarea "*"
